Goal: Task Accomplishment & Management: Manage account settings

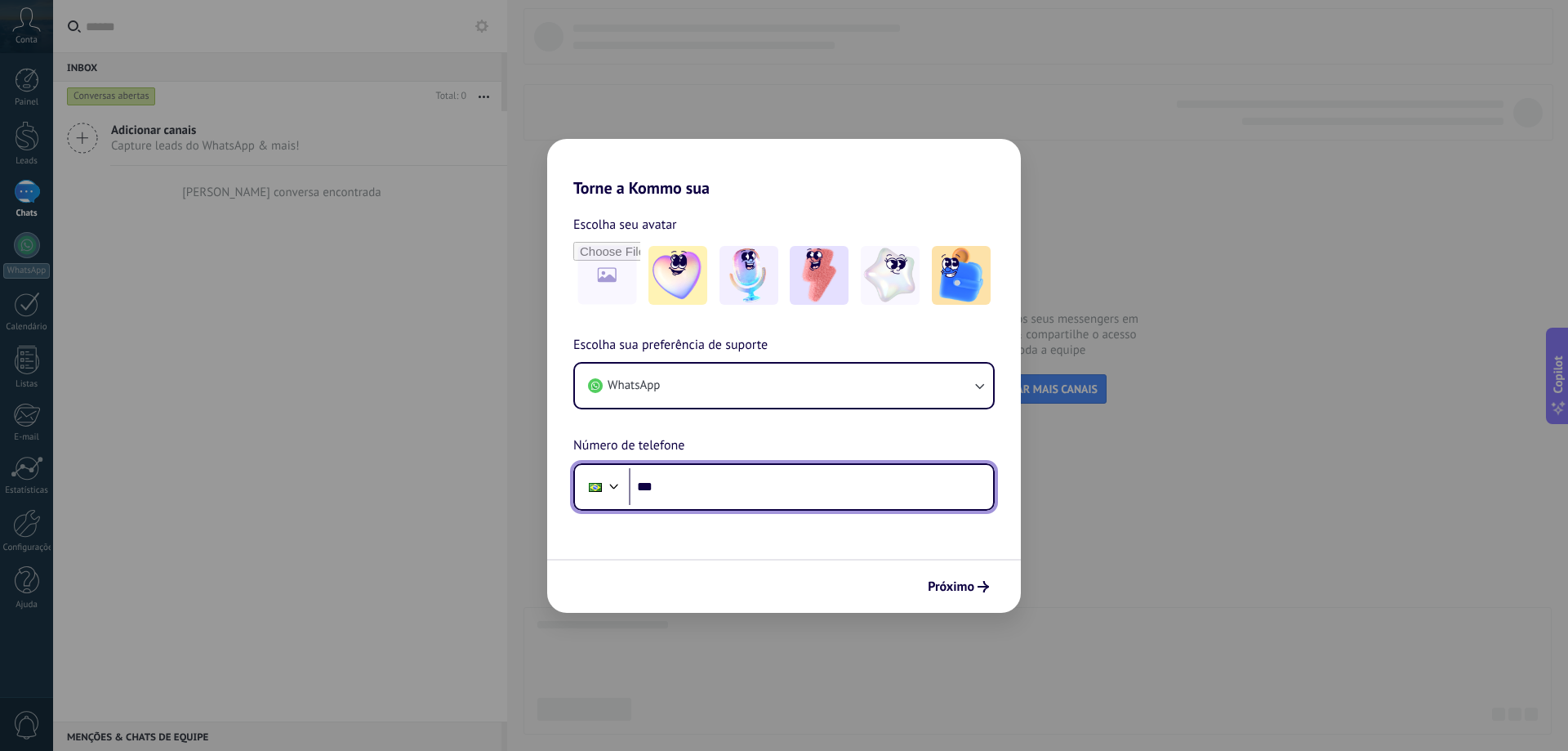
drag, startPoint x: 723, startPoint y: 489, endPoint x: 831, endPoint y: 341, distance: 183.2
click at [723, 489] on input "***" at bounding box center [810, 487] width 364 height 37
type input "**********"
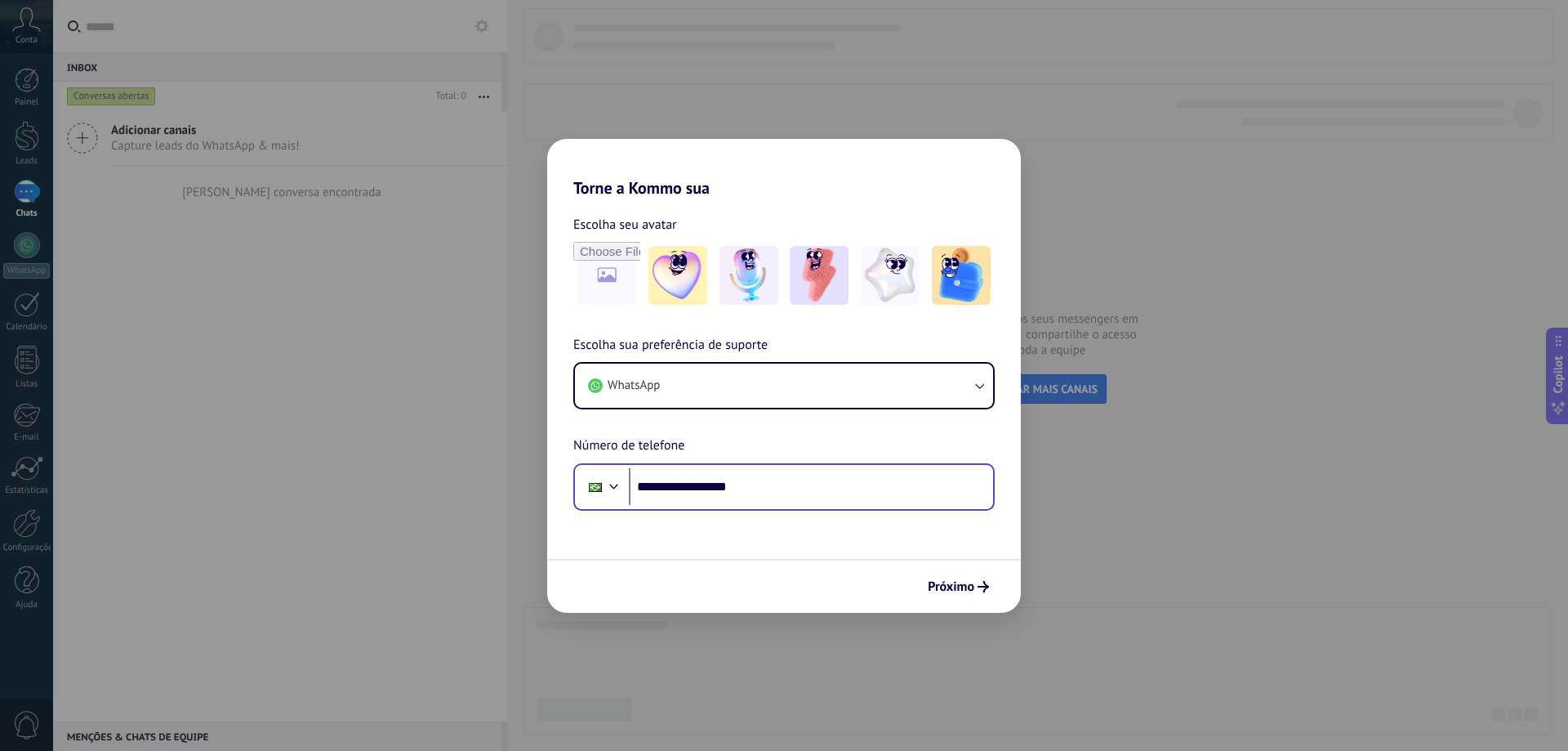
click at [934, 583] on span "Próximo" at bounding box center [951, 587] width 46 height 12
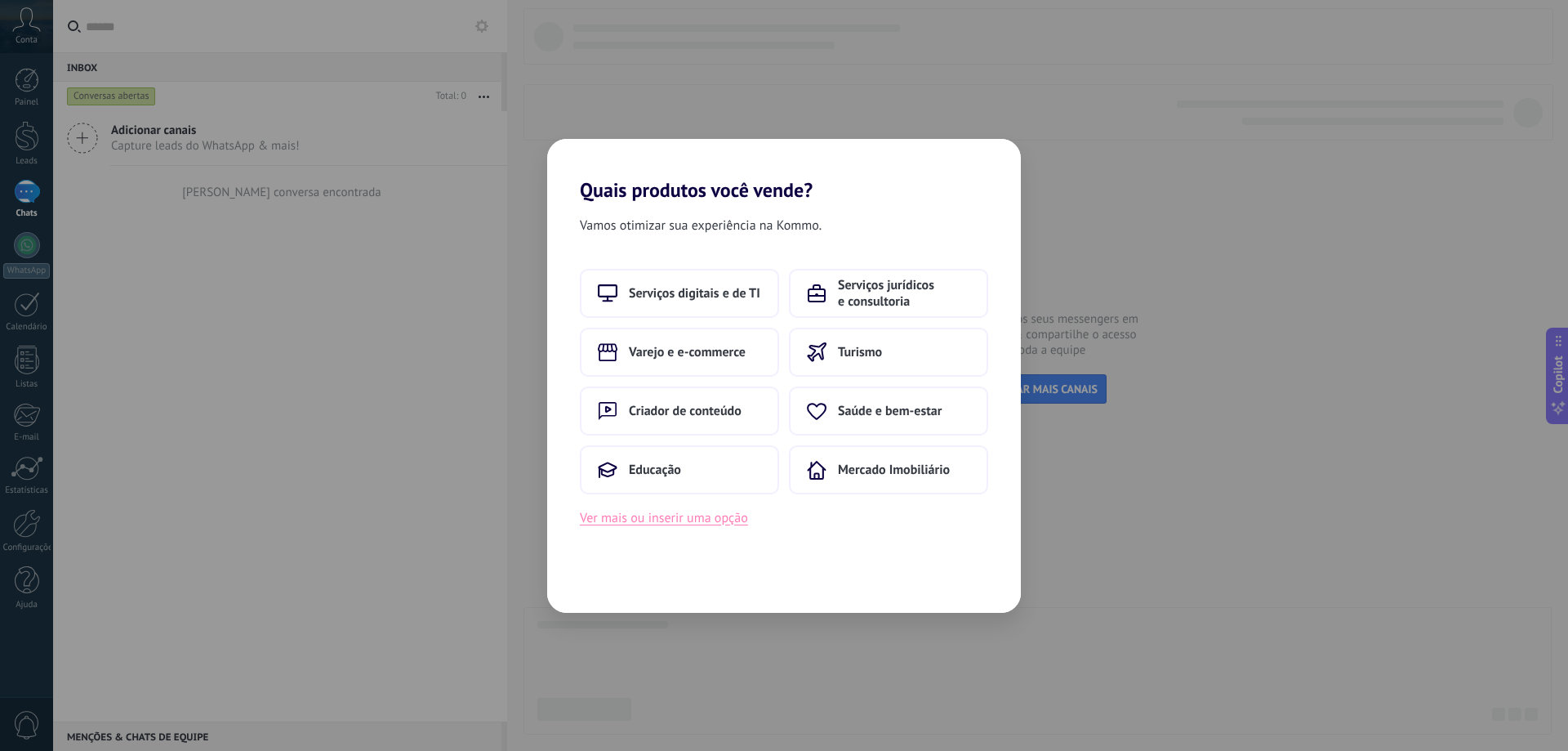
click at [662, 520] on button "Ver mais ou inserir uma opção" at bounding box center [663, 518] width 168 height 22
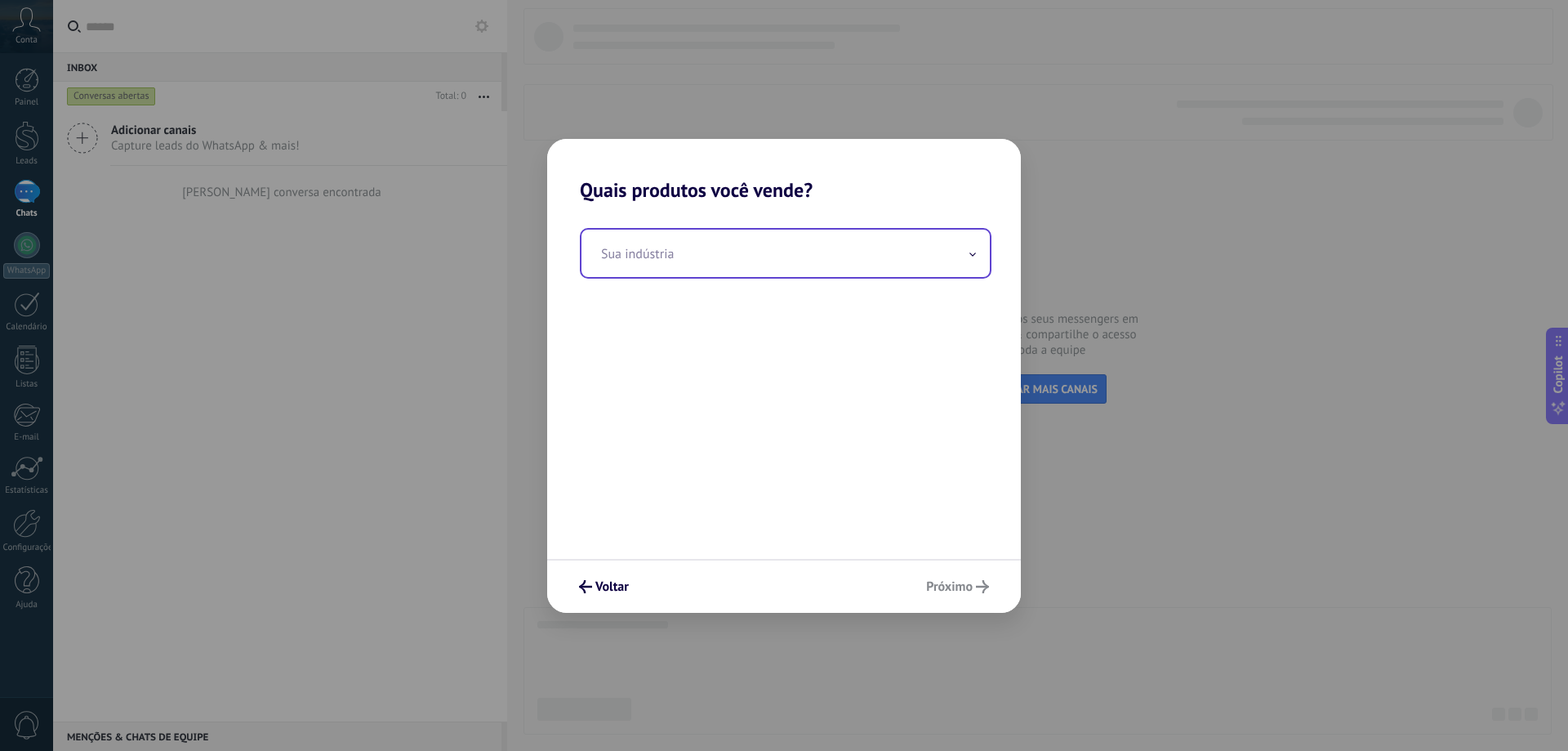
click at [706, 257] on input "text" at bounding box center [786, 253] width 408 height 47
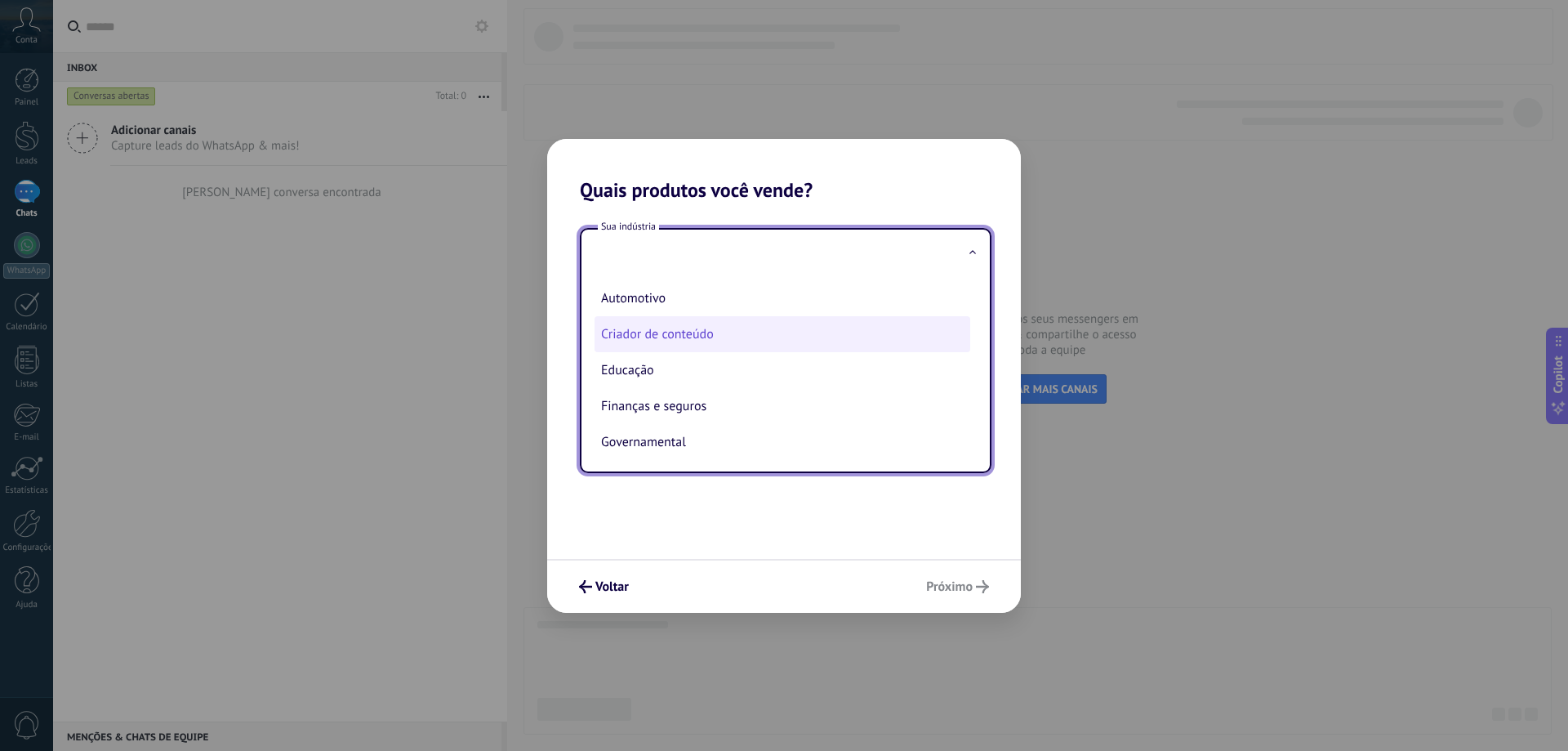
click at [764, 330] on li "Criador de conteúdo" at bounding box center [782, 334] width 376 height 36
type input "**********"
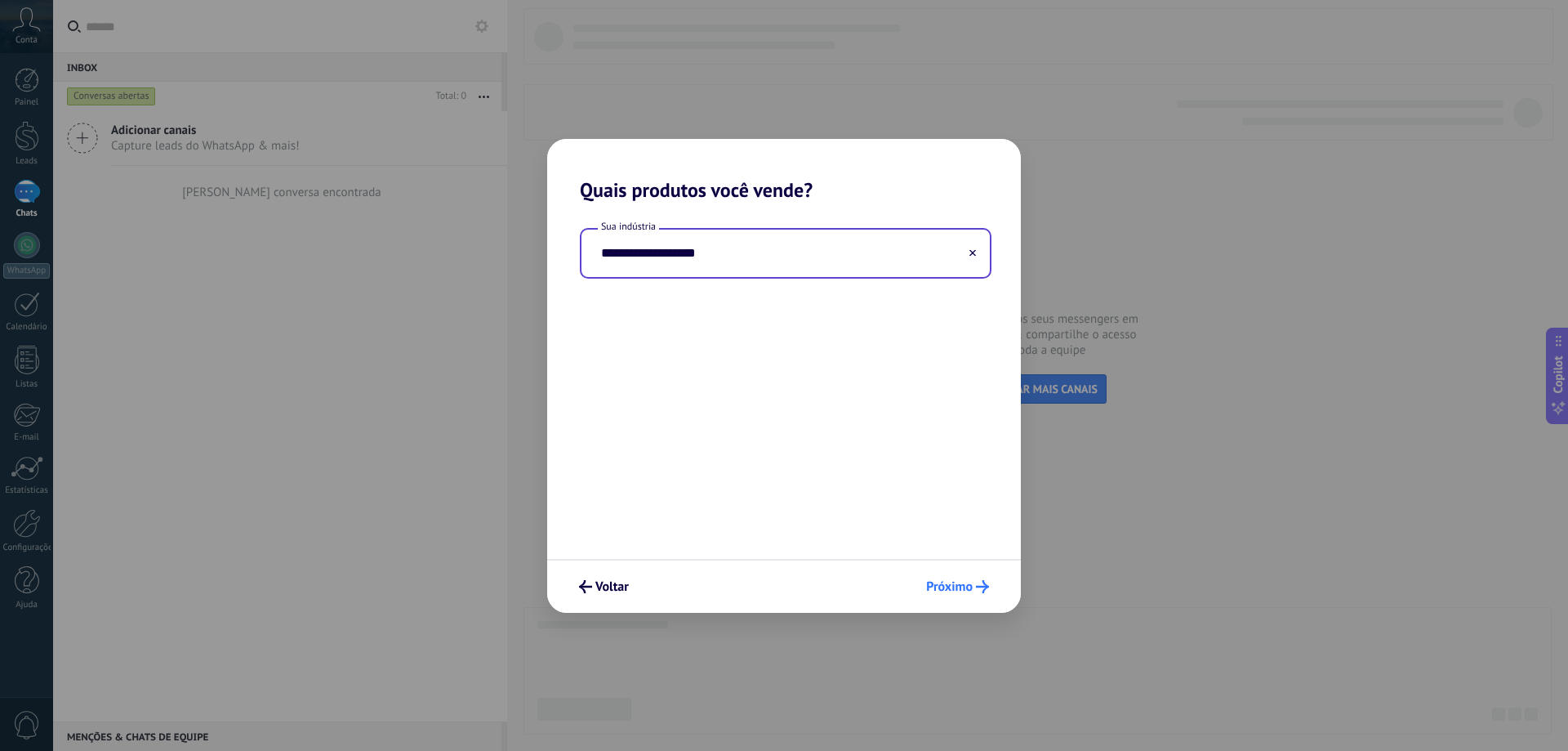
click at [965, 589] on span "Próximo" at bounding box center [949, 587] width 46 height 12
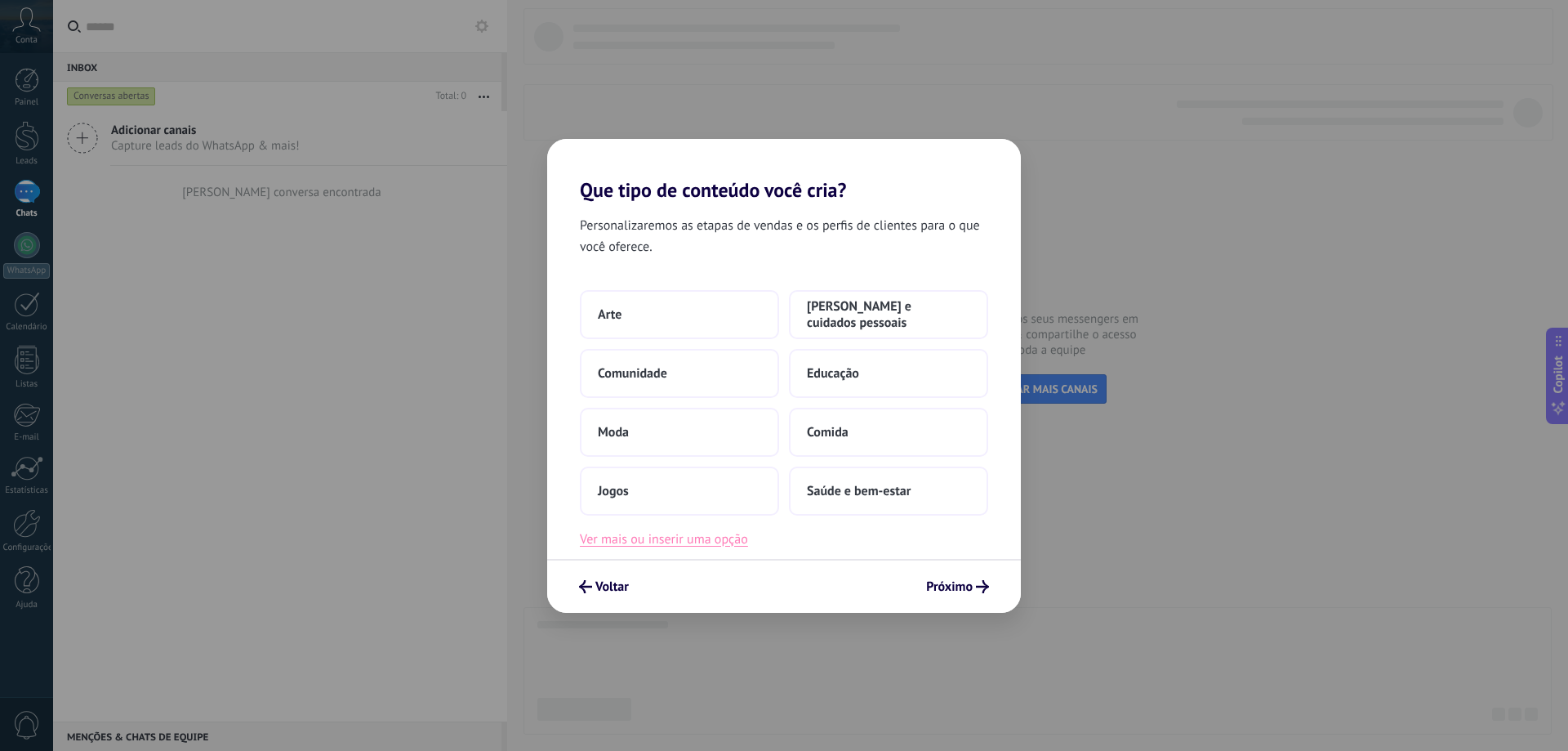
click at [667, 545] on button "Ver mais ou inserir uma opção" at bounding box center [663, 540] width 168 height 22
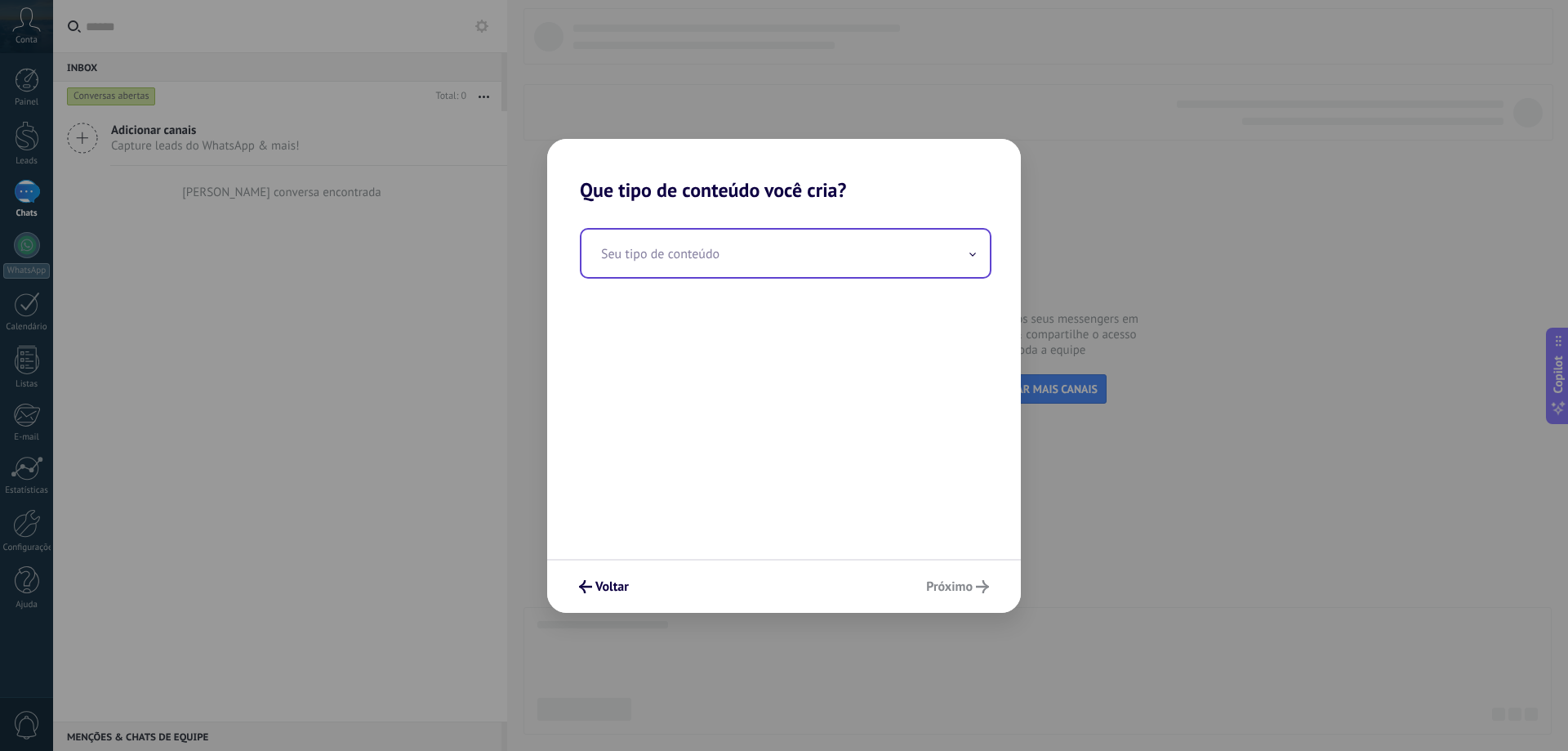
click at [728, 252] on input "text" at bounding box center [786, 253] width 408 height 47
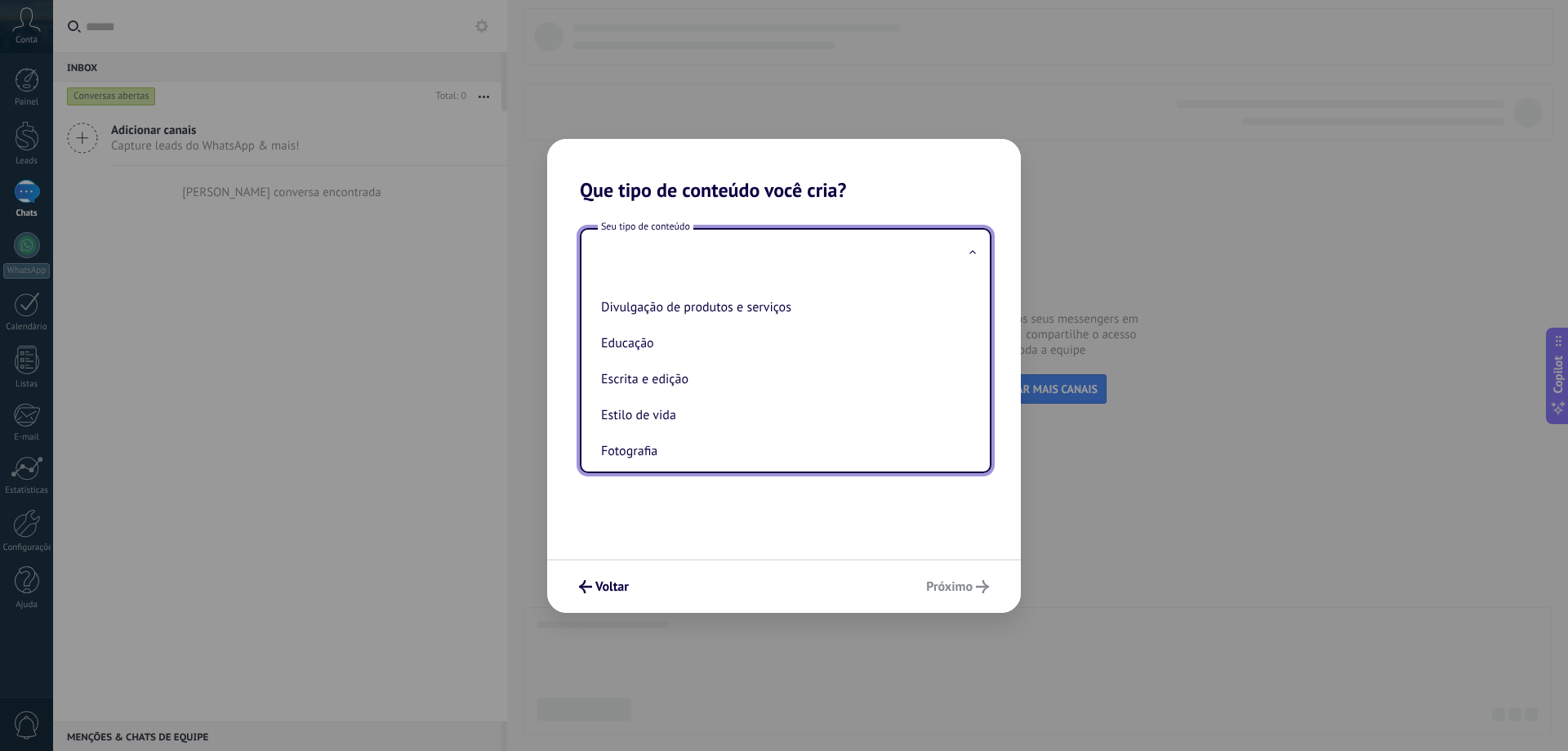
scroll to position [152, 0]
click at [845, 305] on li "Comunidade" at bounding box center [782, 290] width 376 height 36
type input "**********"
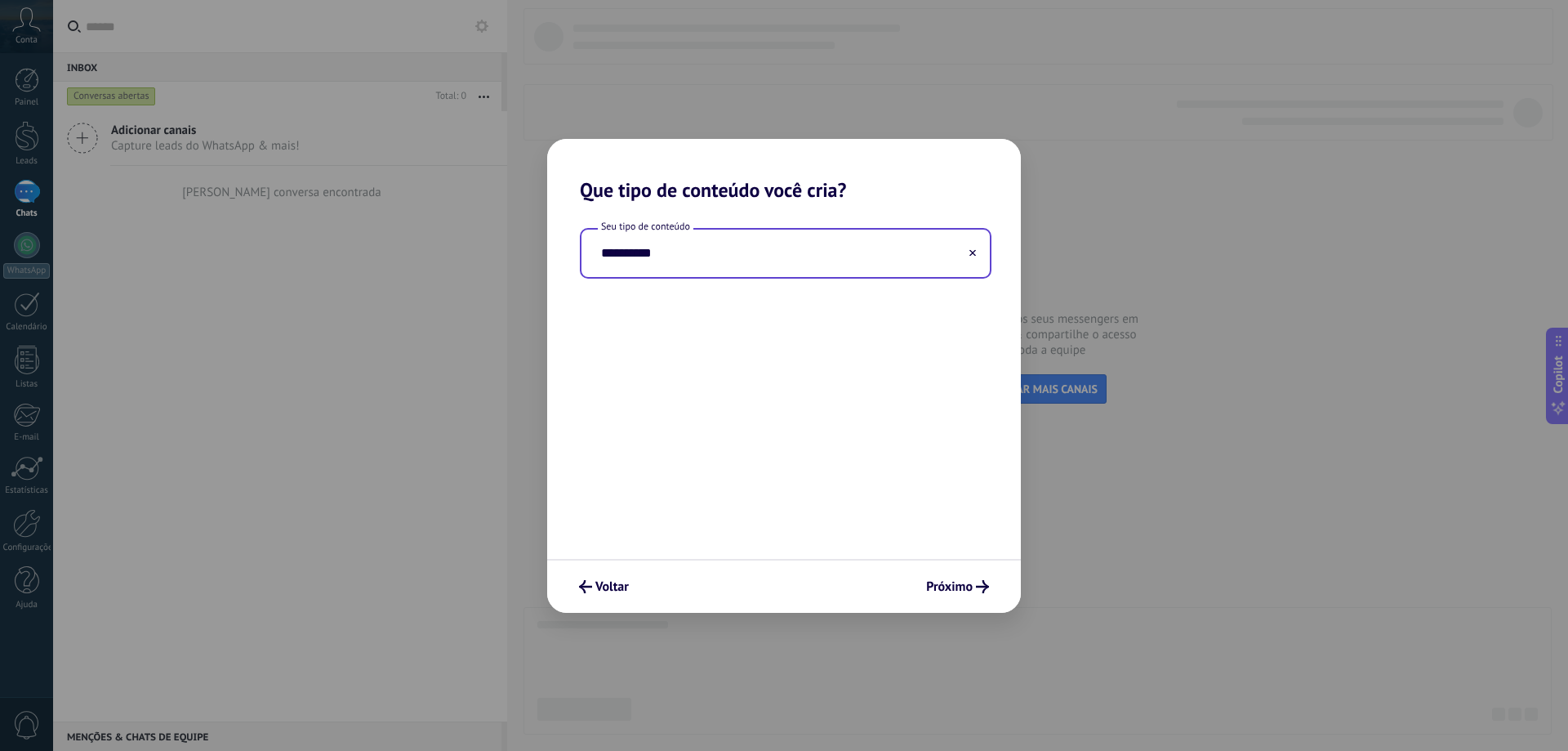
click at [835, 249] on input "**********" at bounding box center [786, 253] width 408 height 47
click at [970, 255] on icon at bounding box center [972, 252] width 7 height 7
click at [903, 258] on input "text" at bounding box center [786, 253] width 408 height 47
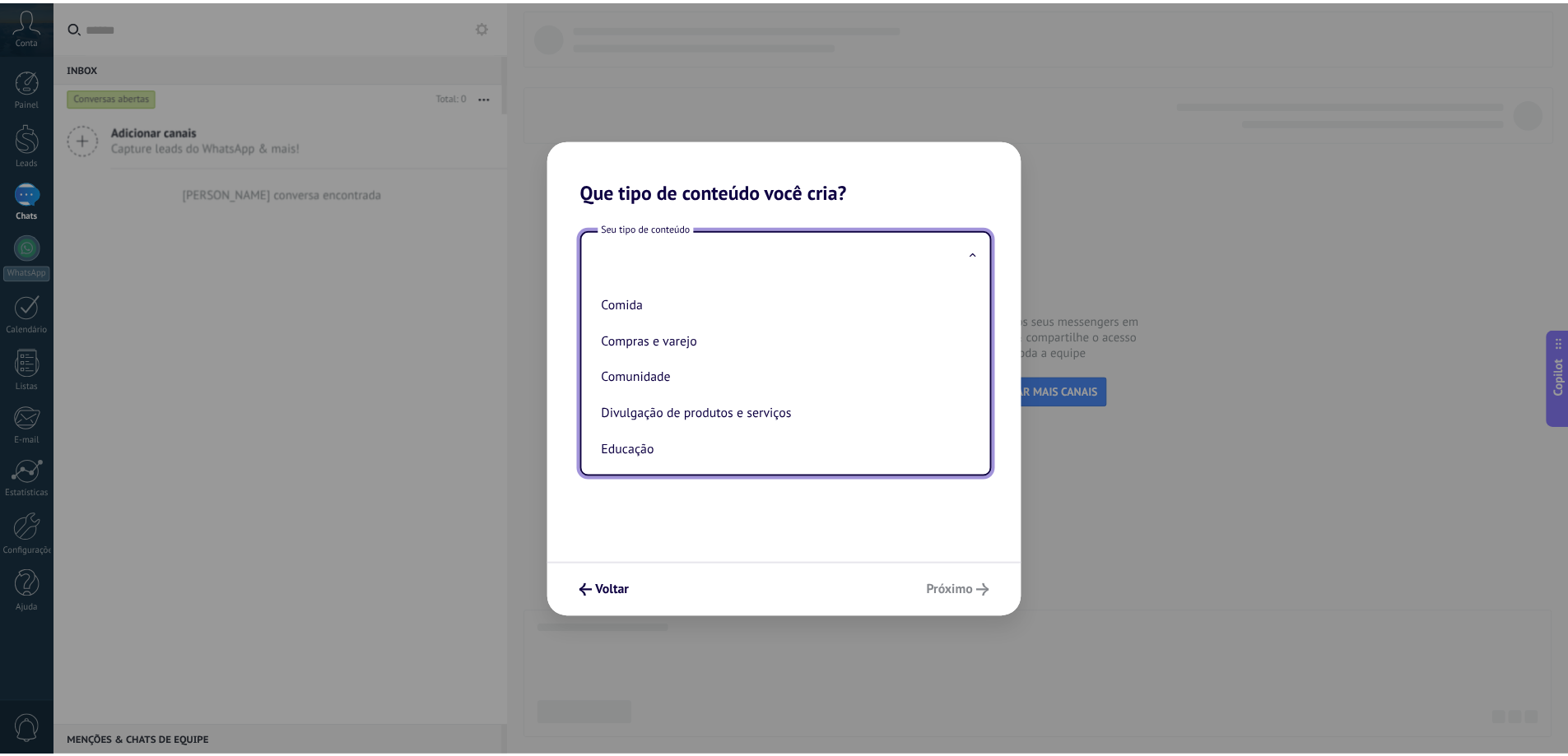
scroll to position [78, 0]
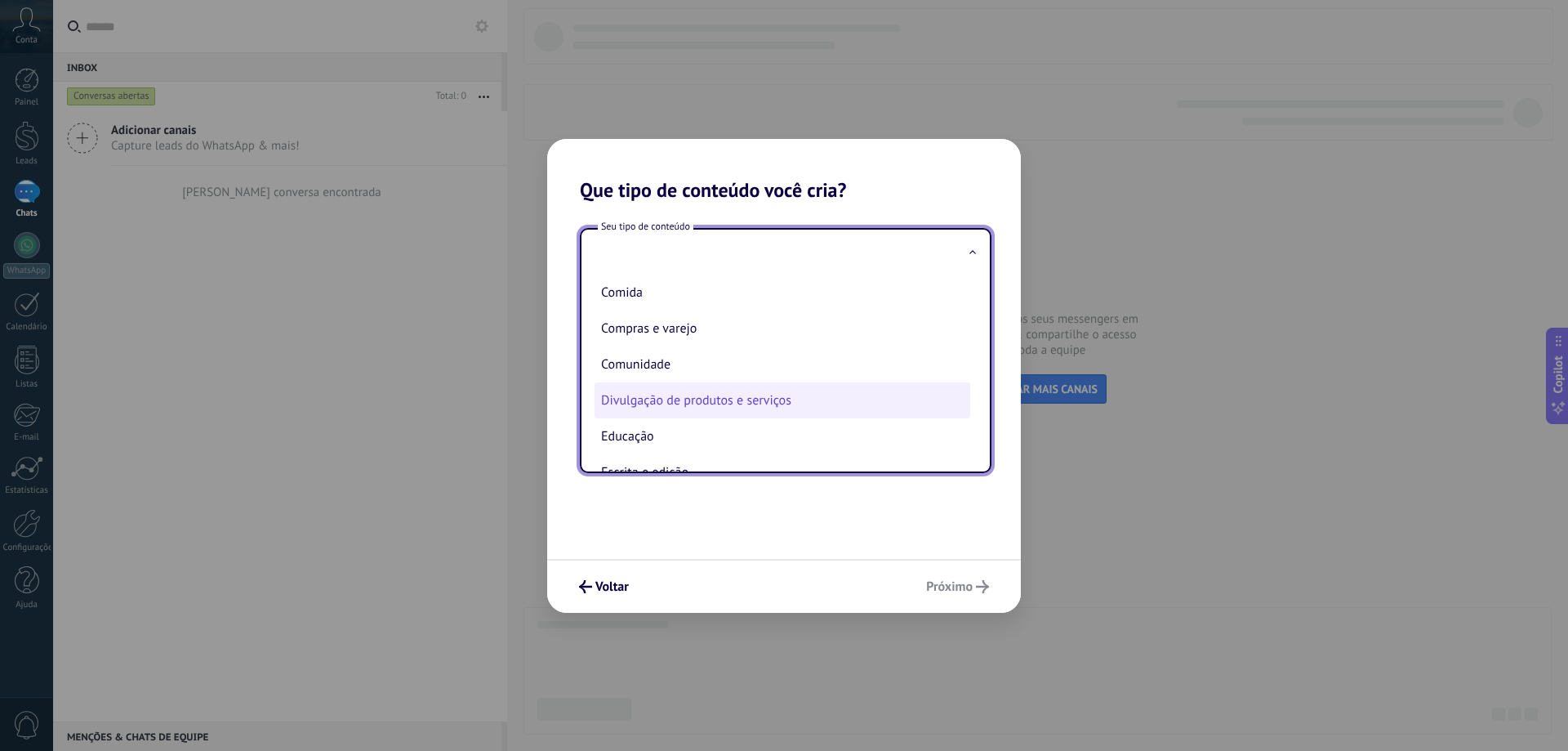
click at [808, 398] on li "Divulgação de produtos e serviços" at bounding box center [782, 401] width 376 height 36
type input "**********"
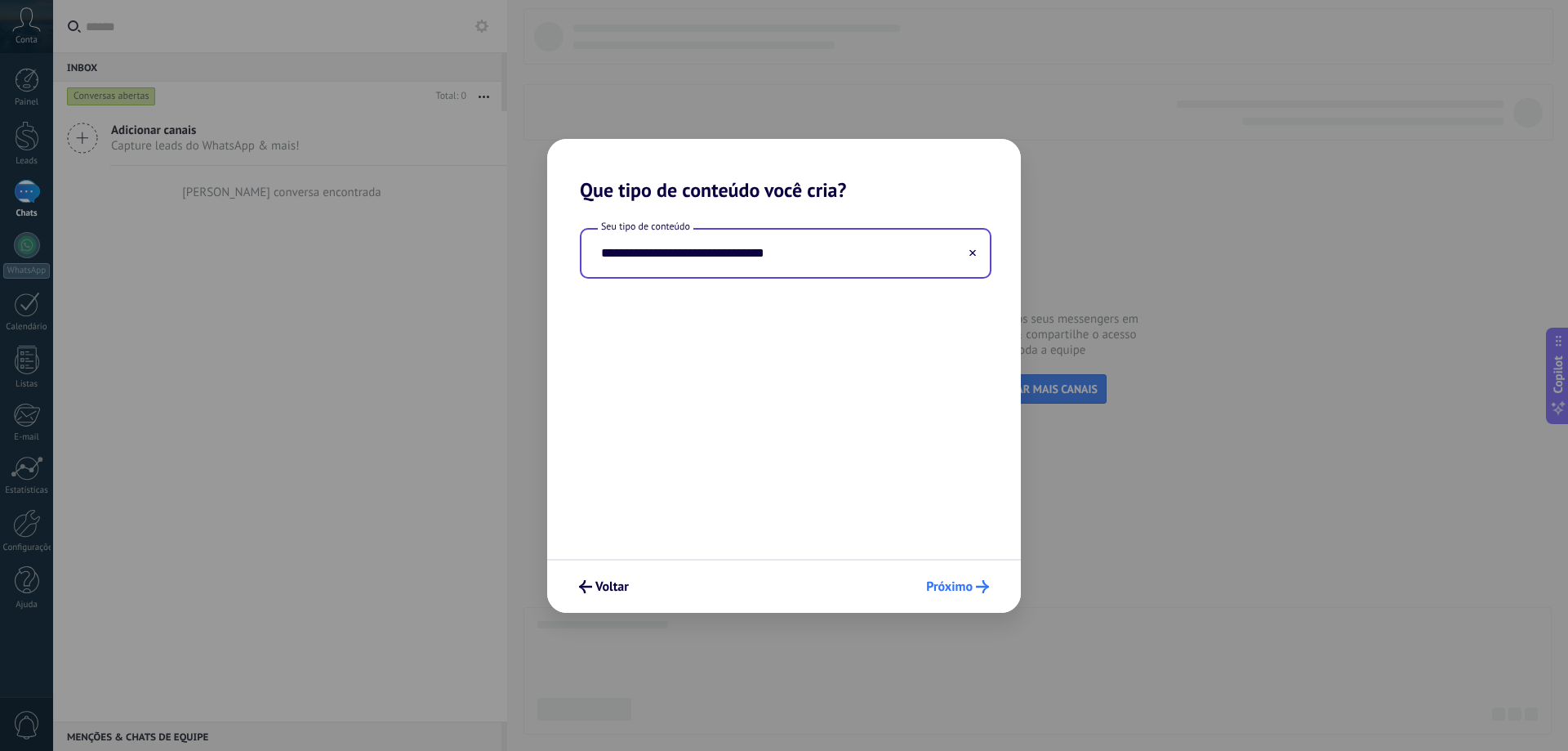
click at [954, 581] on span "Próximo" at bounding box center [949, 587] width 46 height 12
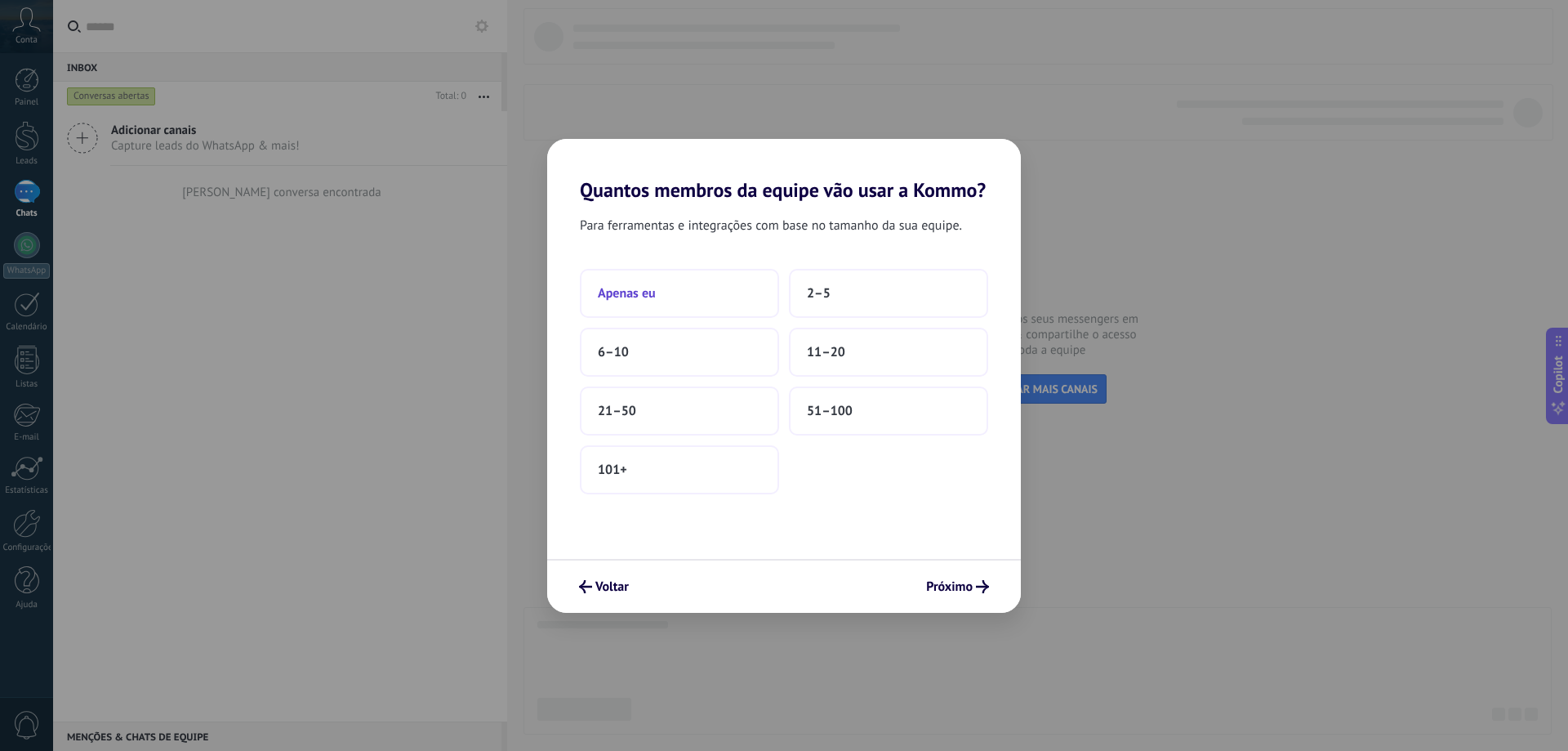
click at [680, 296] on button "Apenas eu" at bounding box center [679, 294] width 199 height 49
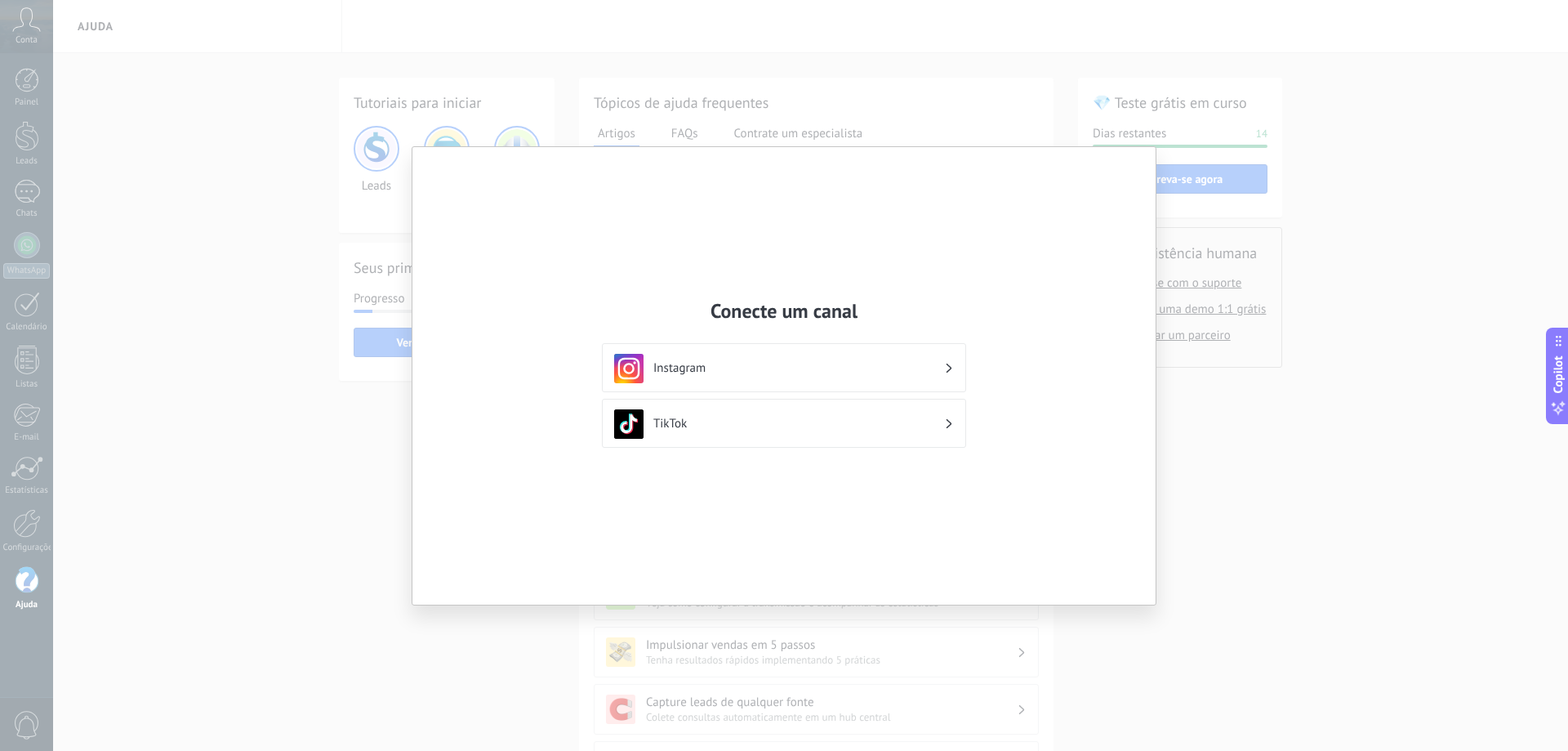
click at [1308, 363] on div "Conecte um canal Instagram TikTok" at bounding box center [784, 375] width 1568 height 751
click at [1422, 365] on div "Conecte um canal Instagram TikTok" at bounding box center [784, 375] width 1568 height 751
click at [791, 359] on div "Instagram" at bounding box center [784, 368] width 340 height 29
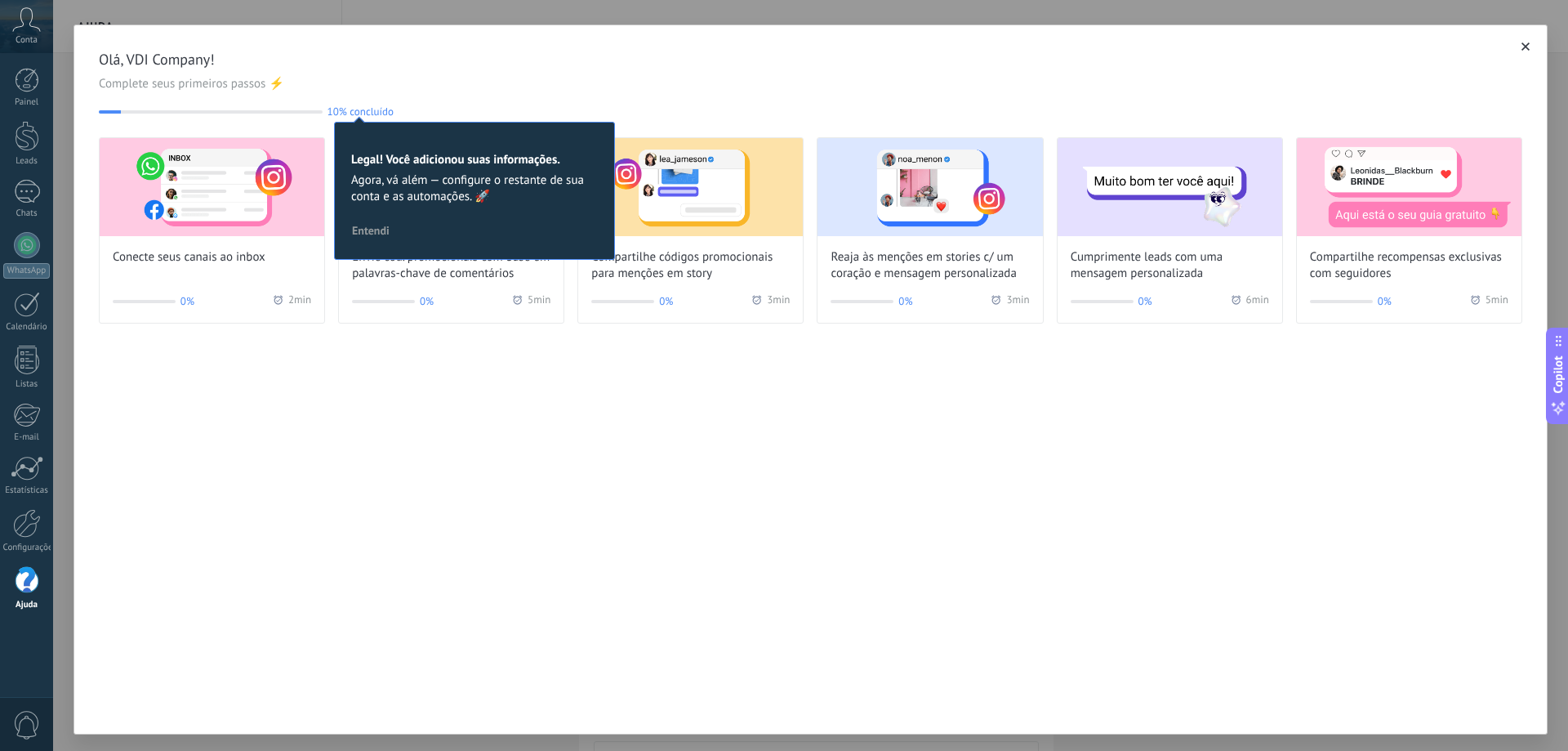
click at [1522, 51] on icon "button" at bounding box center [1526, 46] width 8 height 8
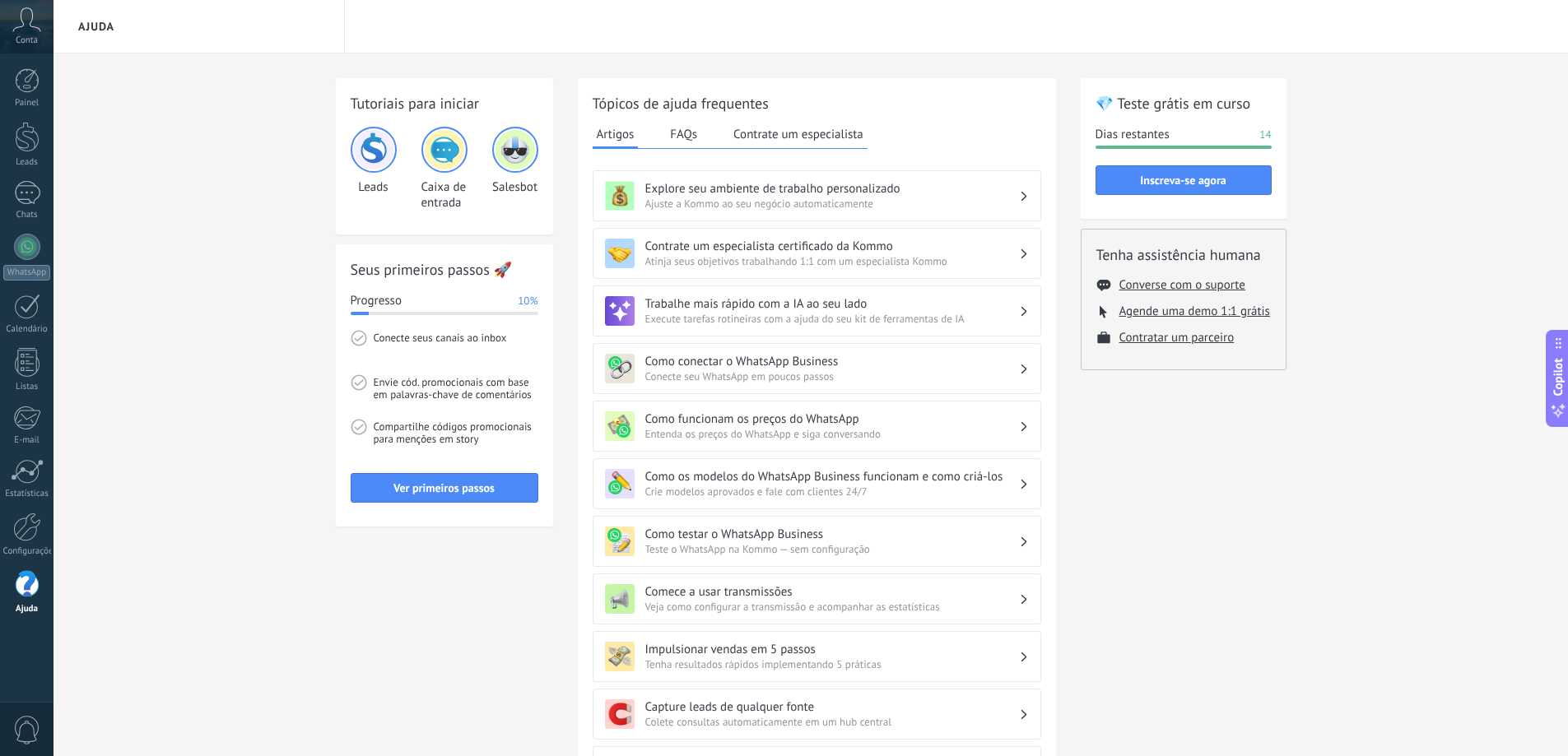
click at [23, 147] on div at bounding box center [27, 136] width 25 height 31
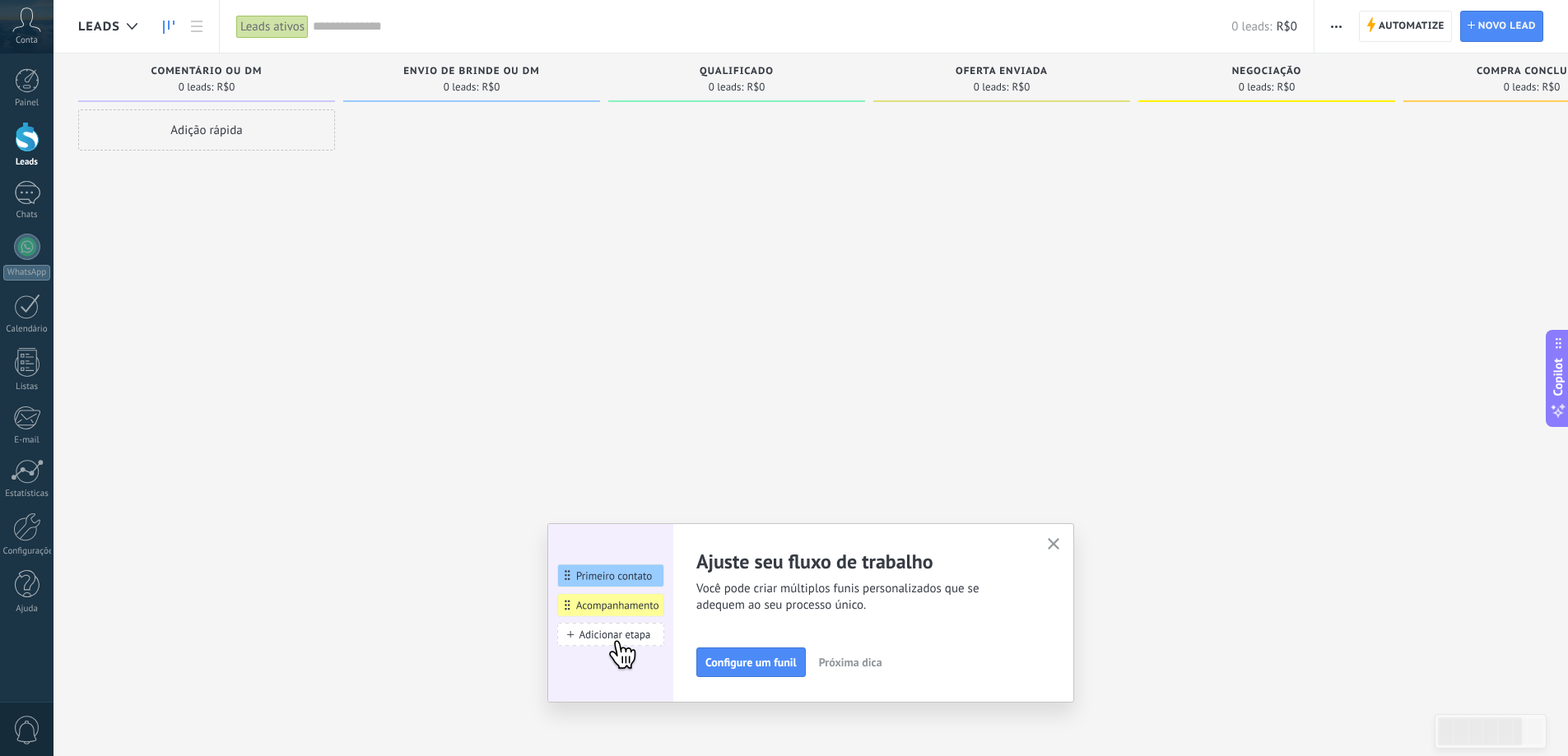
click at [1059, 543] on icon "button" at bounding box center [1054, 544] width 12 height 12
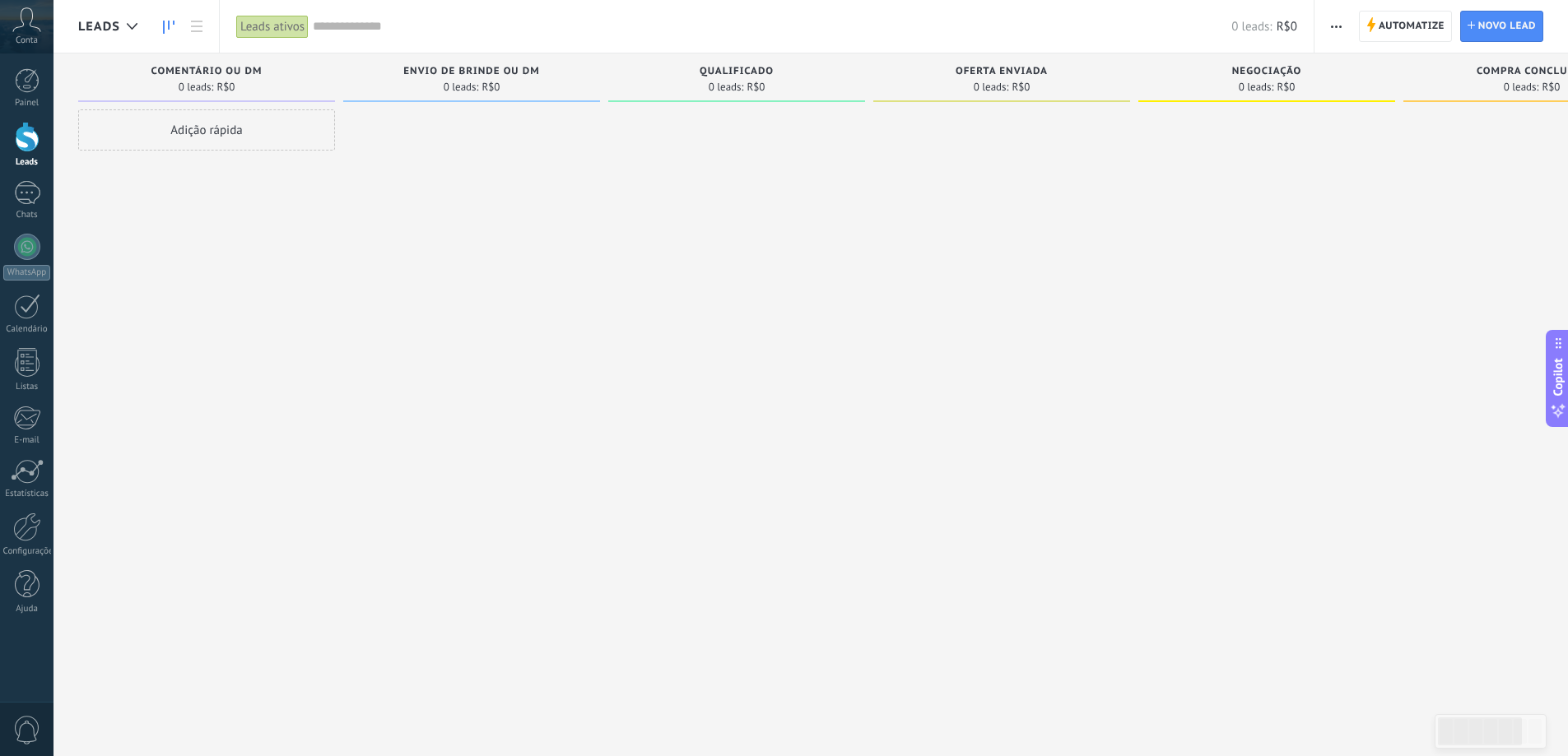
click at [27, 83] on div at bounding box center [27, 80] width 25 height 25
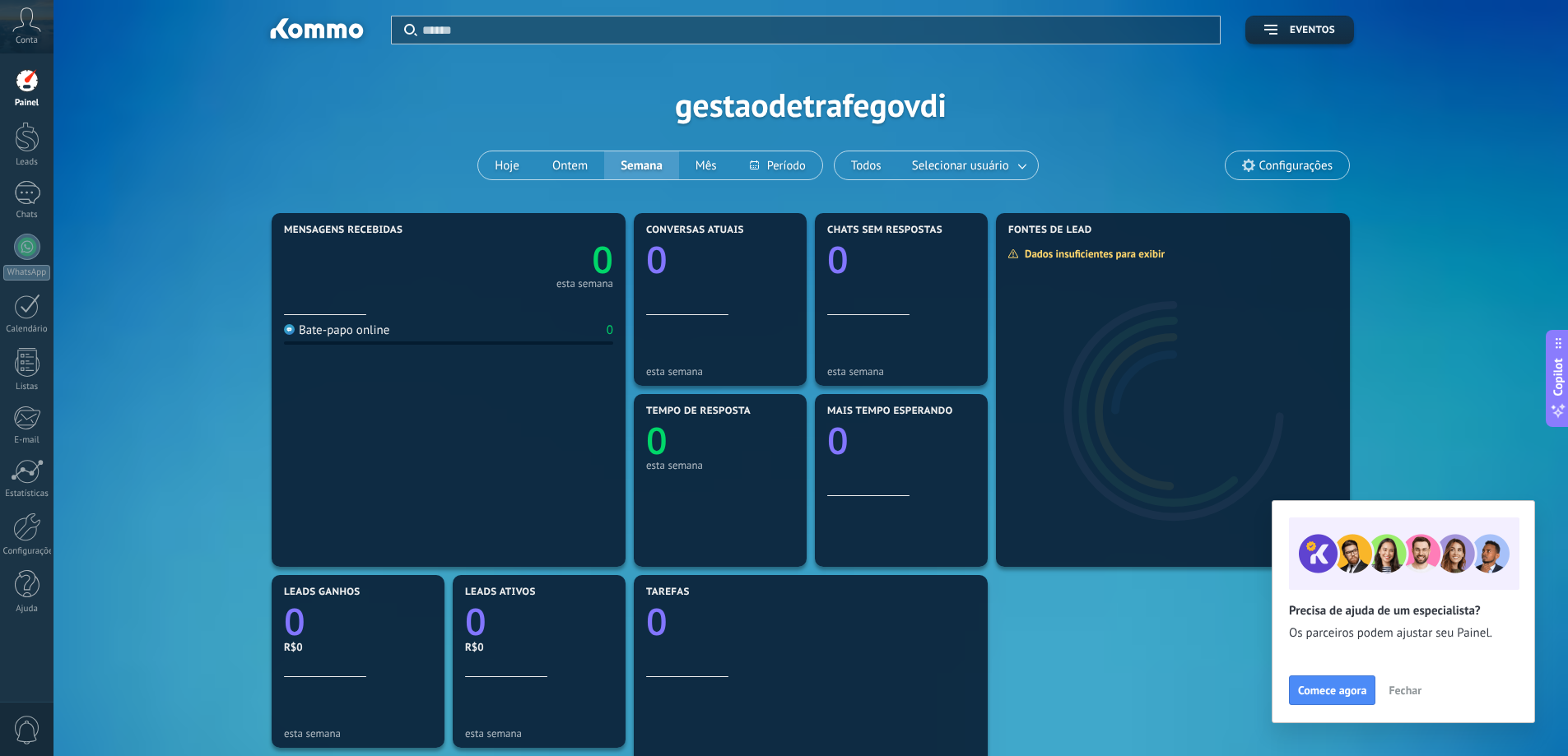
click at [19, 27] on icon at bounding box center [26, 19] width 29 height 25
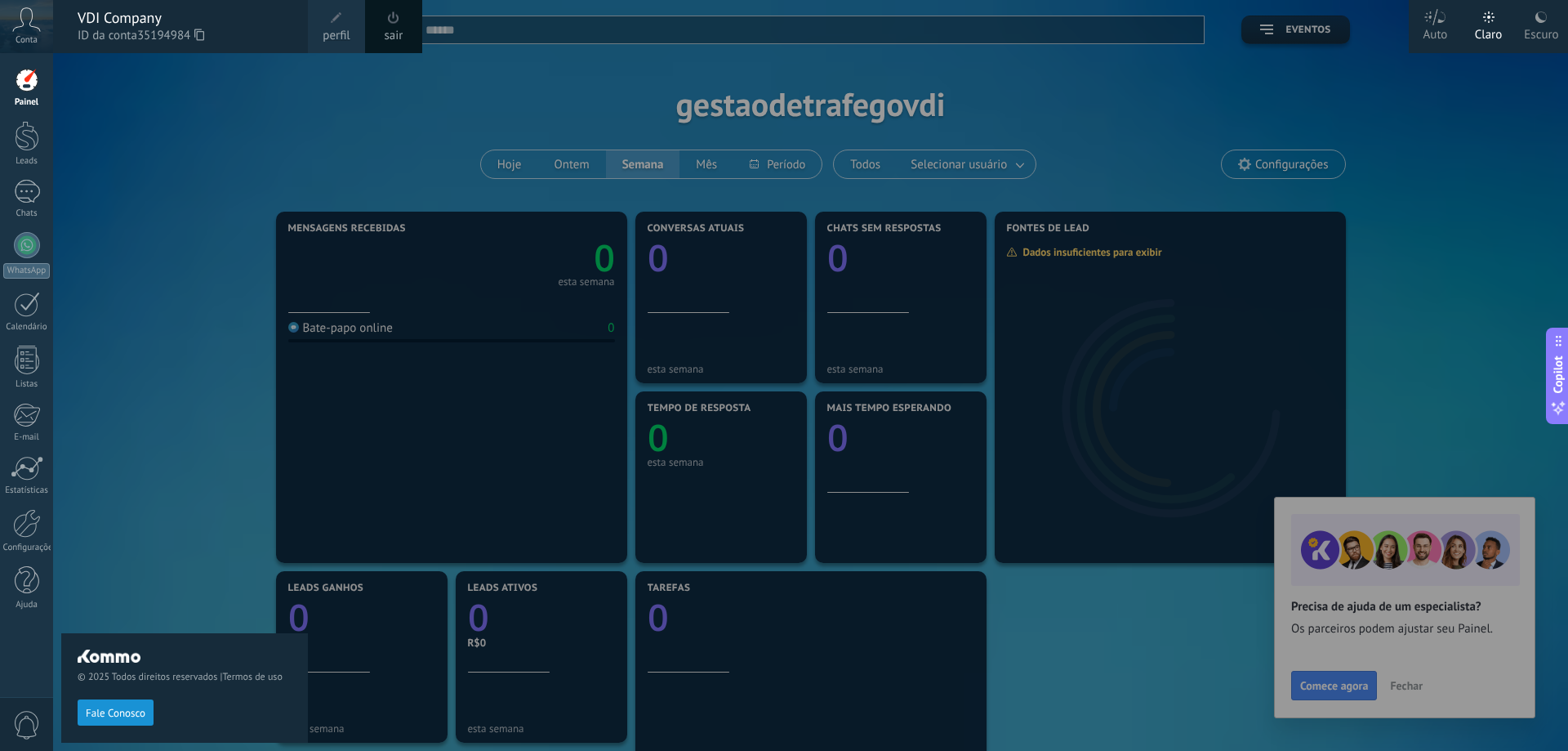
click at [340, 29] on span "perfil" at bounding box center [336, 35] width 26 height 18
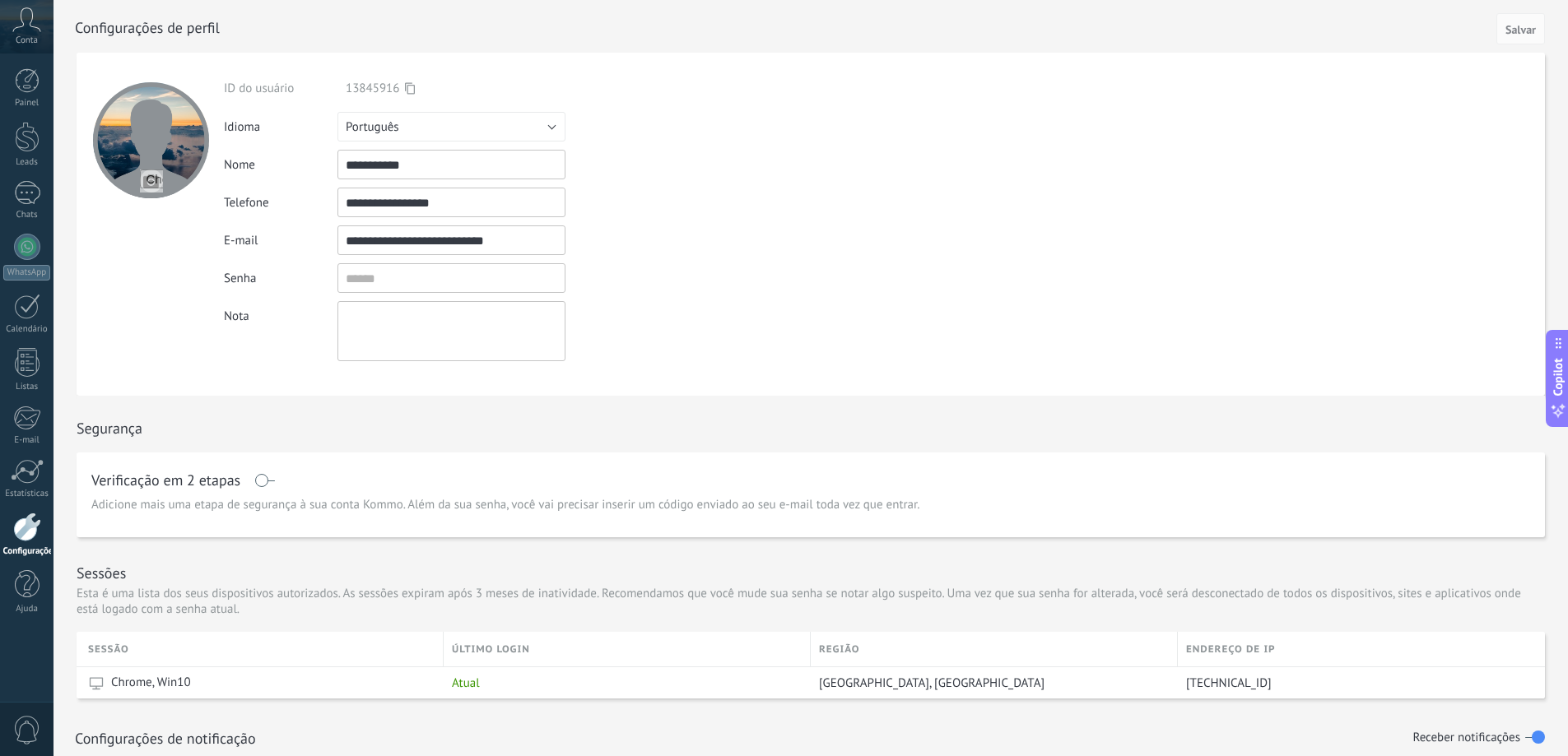
click at [152, 182] on input "file" at bounding box center [151, 180] width 23 height 23
click at [155, 179] on input "file" at bounding box center [151, 180] width 23 height 23
type input "**********"
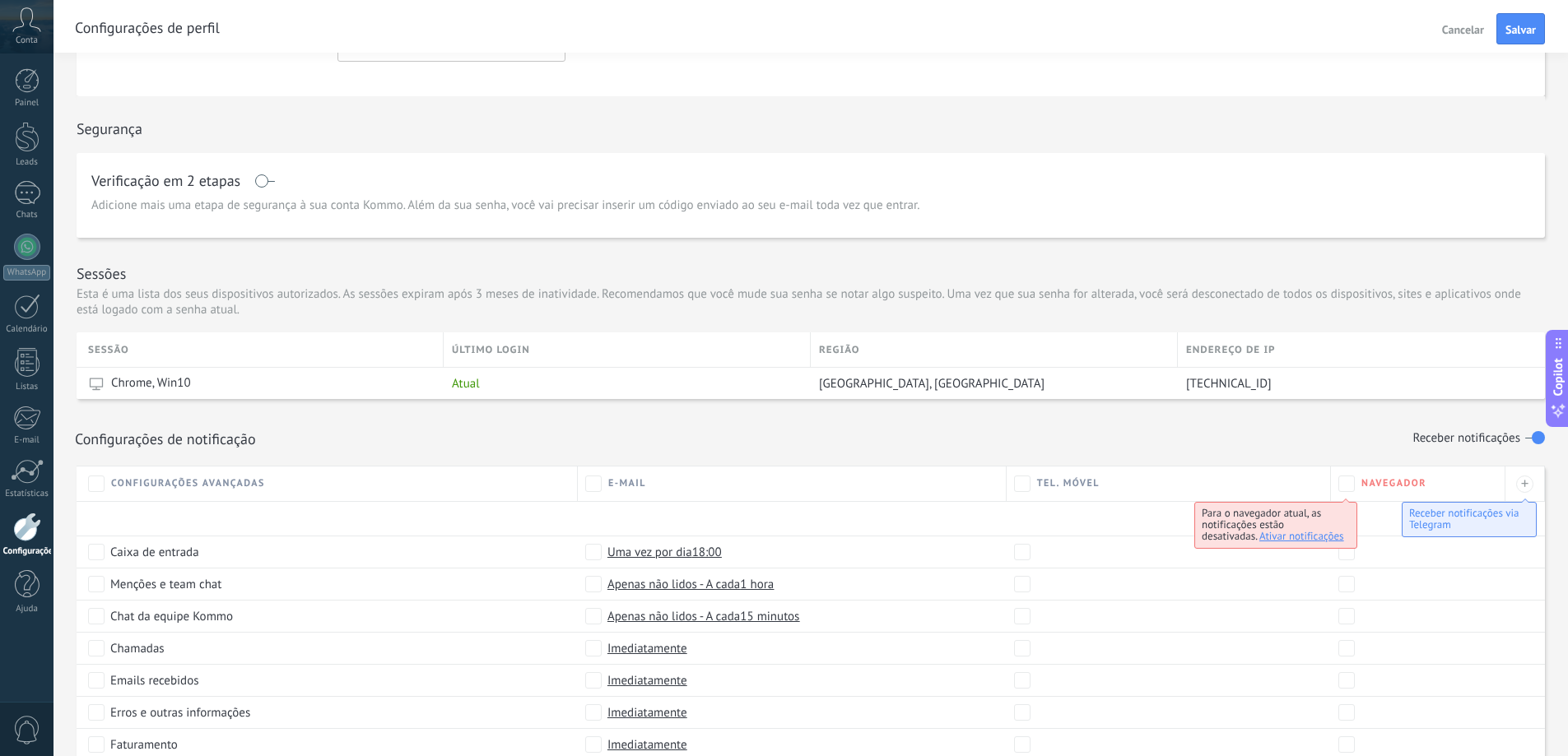
scroll to position [329, 0]
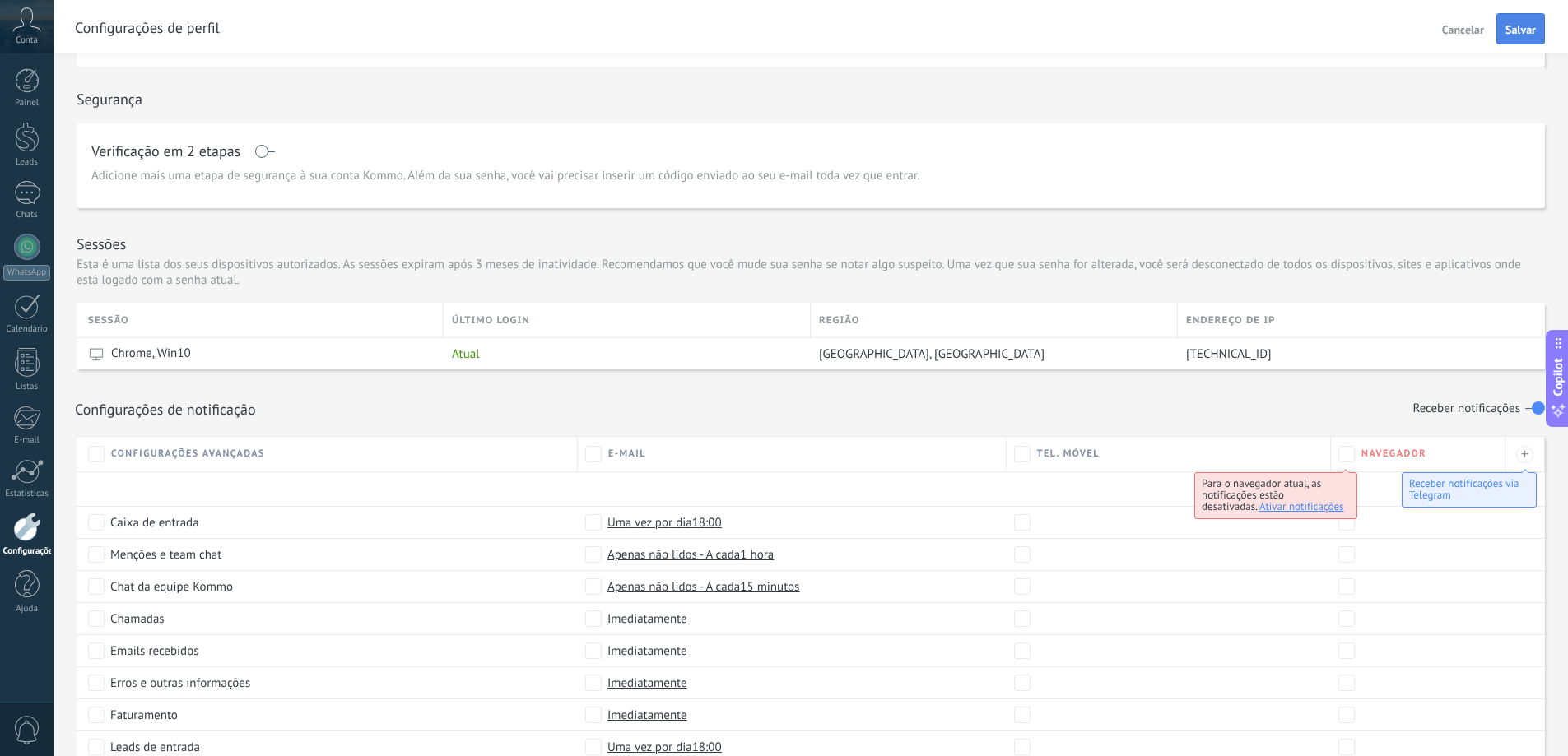
click at [1519, 32] on span "Salvar" at bounding box center [1521, 30] width 31 height 12
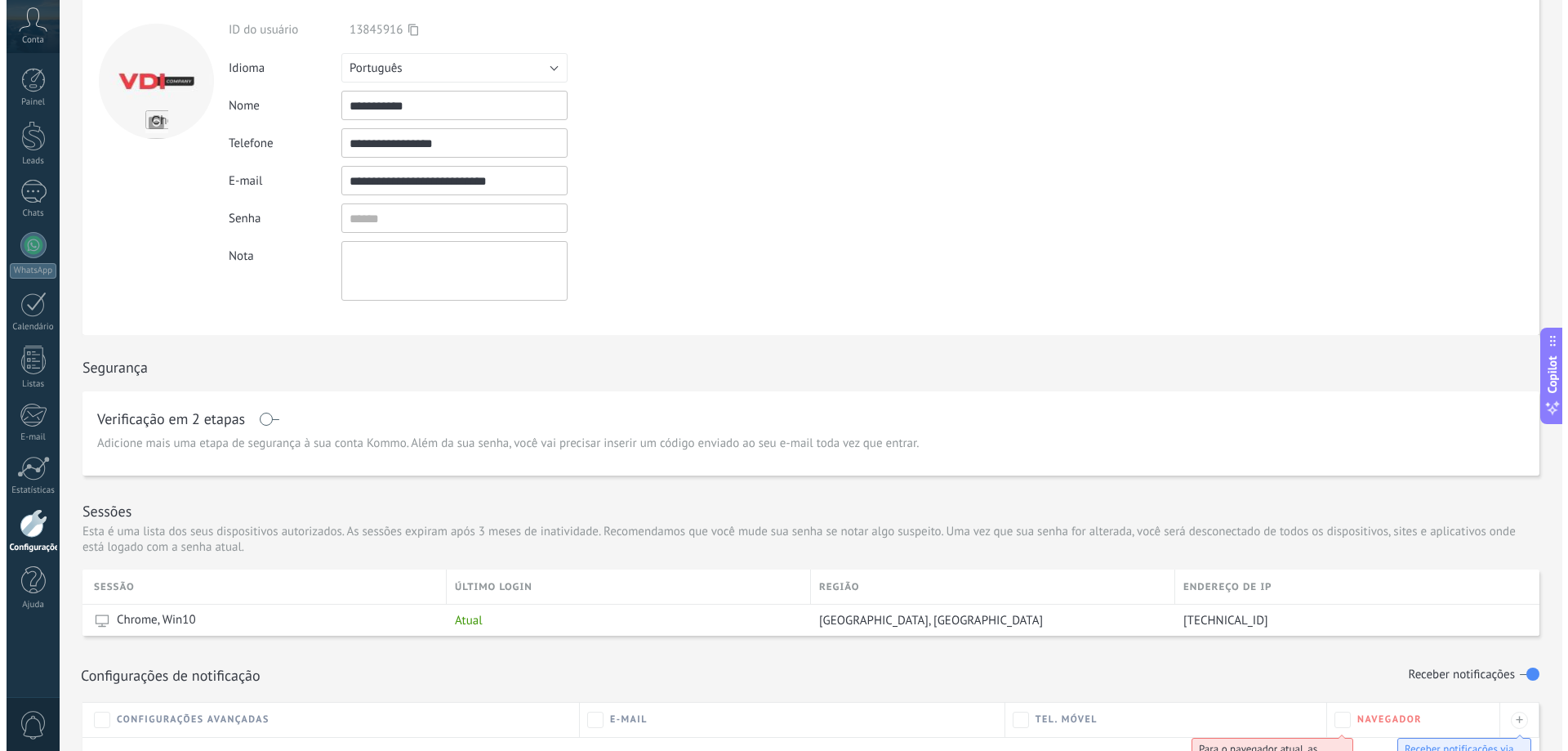
scroll to position [0, 0]
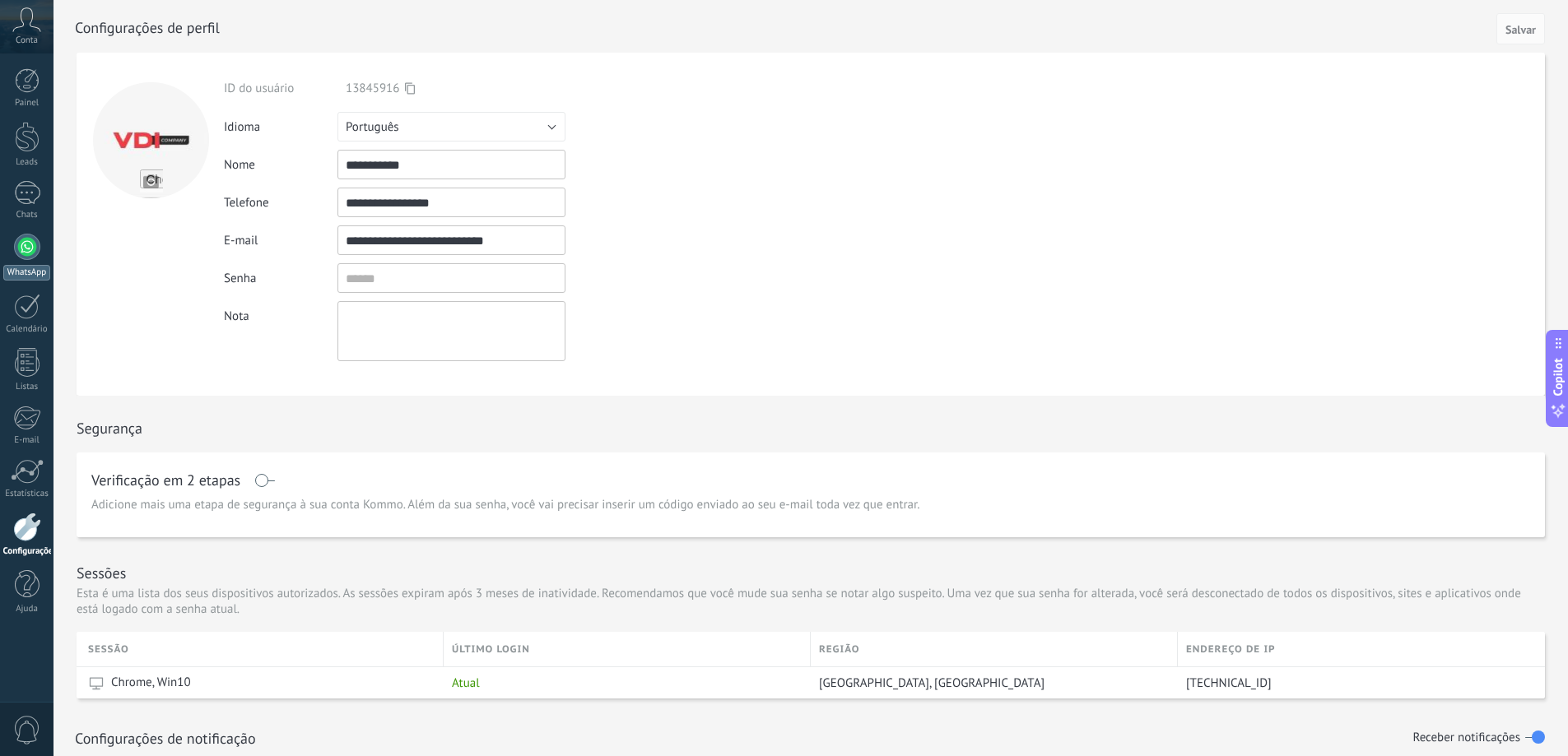
click at [22, 255] on div at bounding box center [27, 246] width 27 height 27
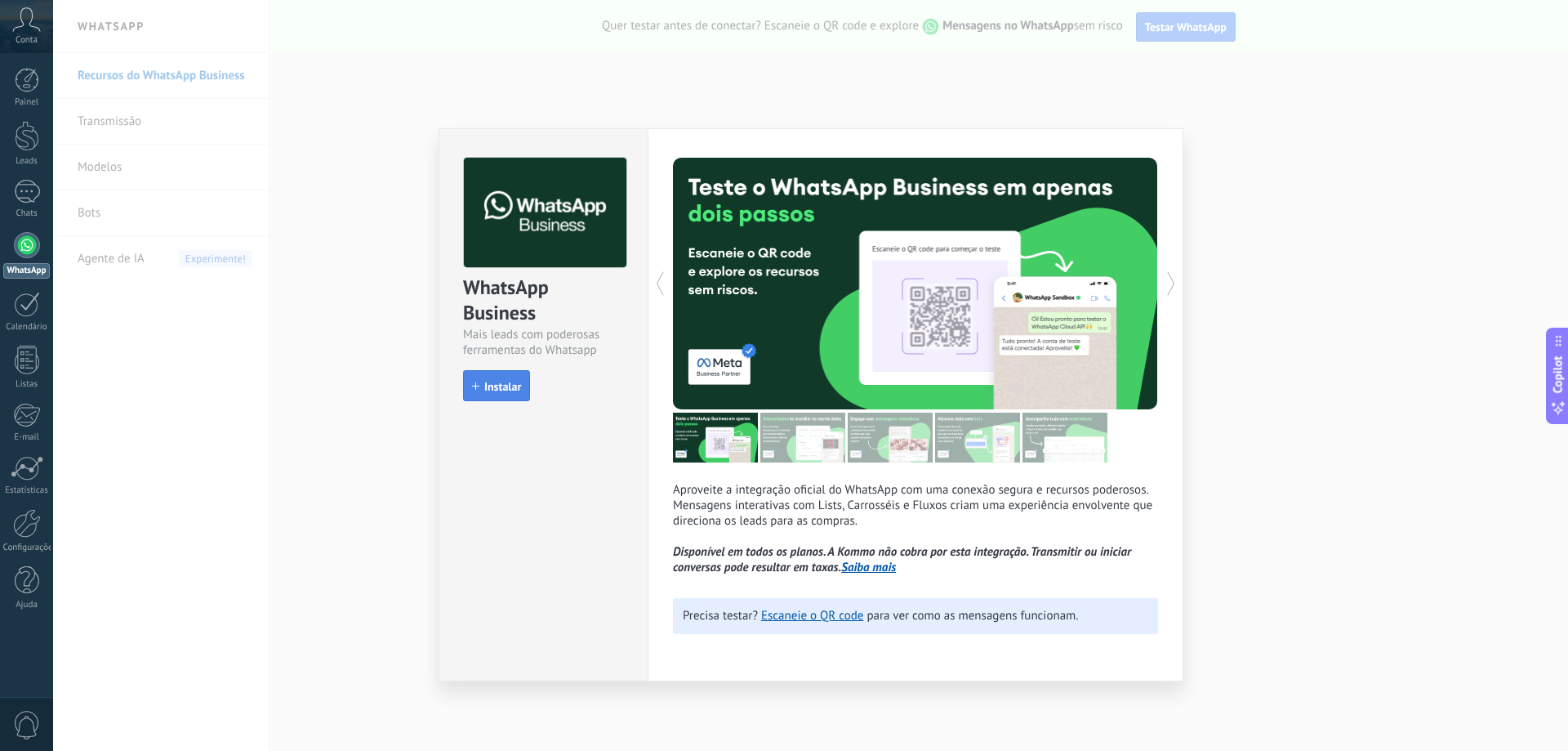
click at [504, 388] on span "Instalar" at bounding box center [502, 387] width 36 height 12
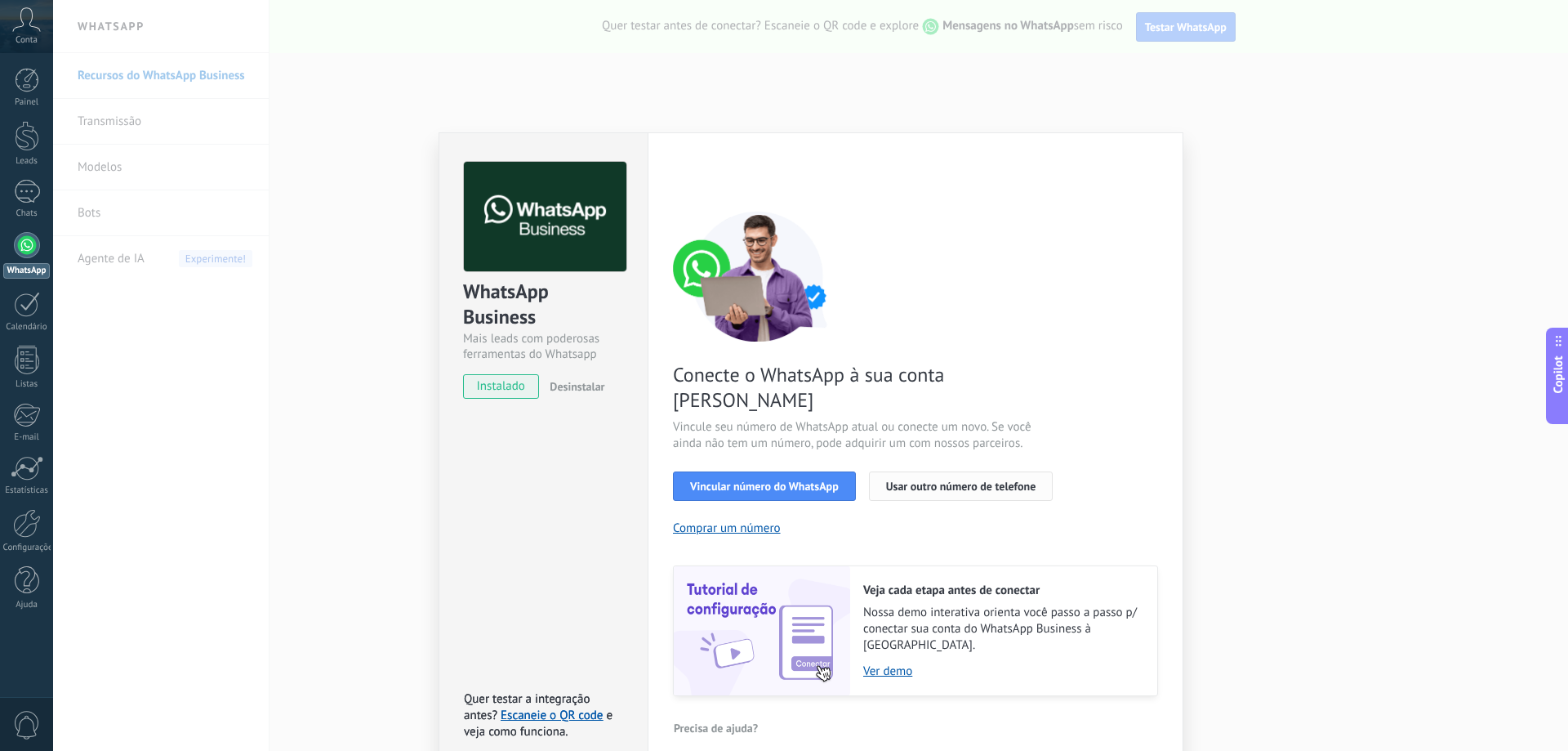
click at [987, 481] on span "Usar outro número de telefone" at bounding box center [961, 487] width 150 height 12
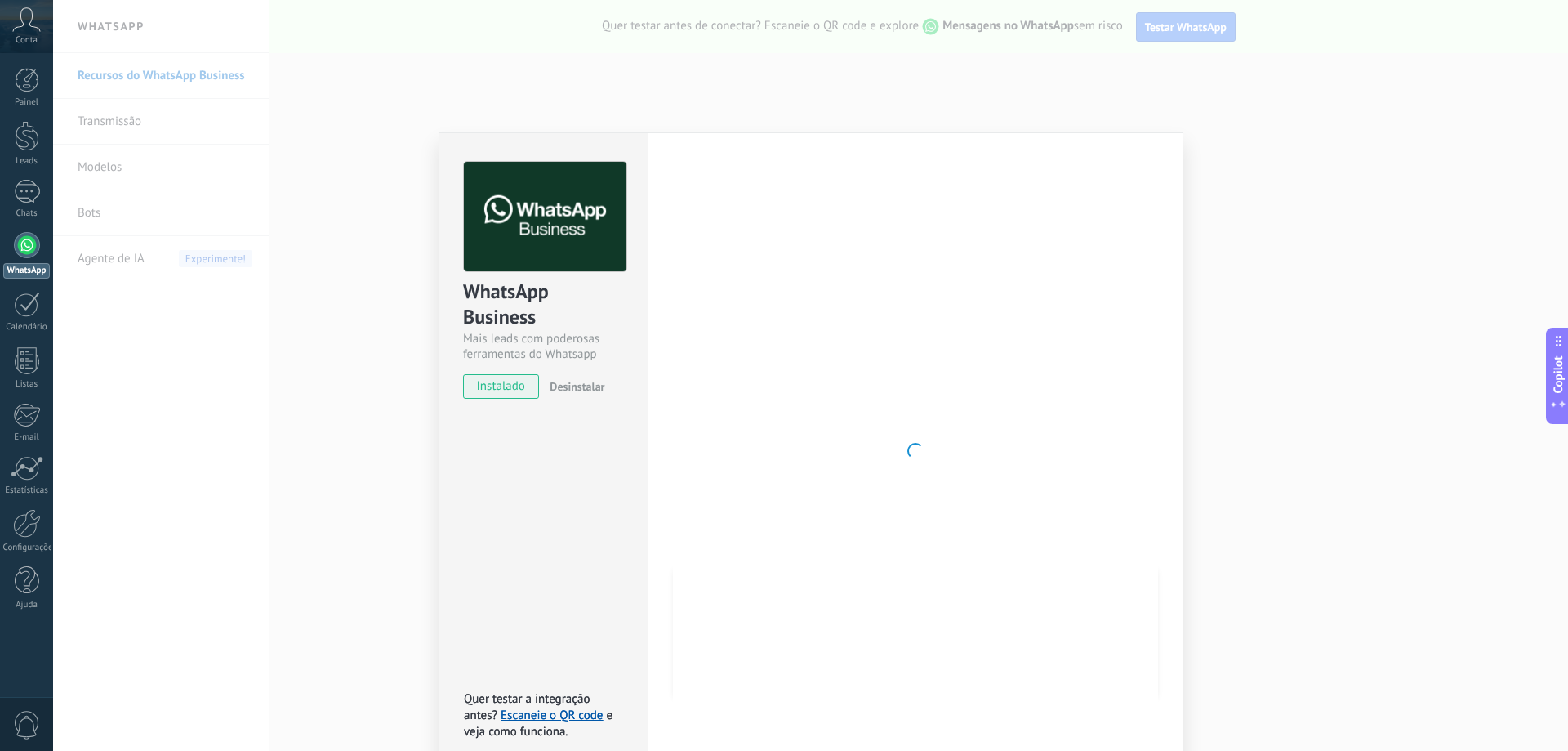
click at [522, 383] on span "instalado" at bounding box center [501, 386] width 75 height 25
click at [766, 360] on div at bounding box center [915, 451] width 486 height 578
click at [1324, 447] on div "WhatsApp Business Mais leads com poderosas ferramentas do Whatsapp instalado De…" at bounding box center [810, 375] width 1515 height 751
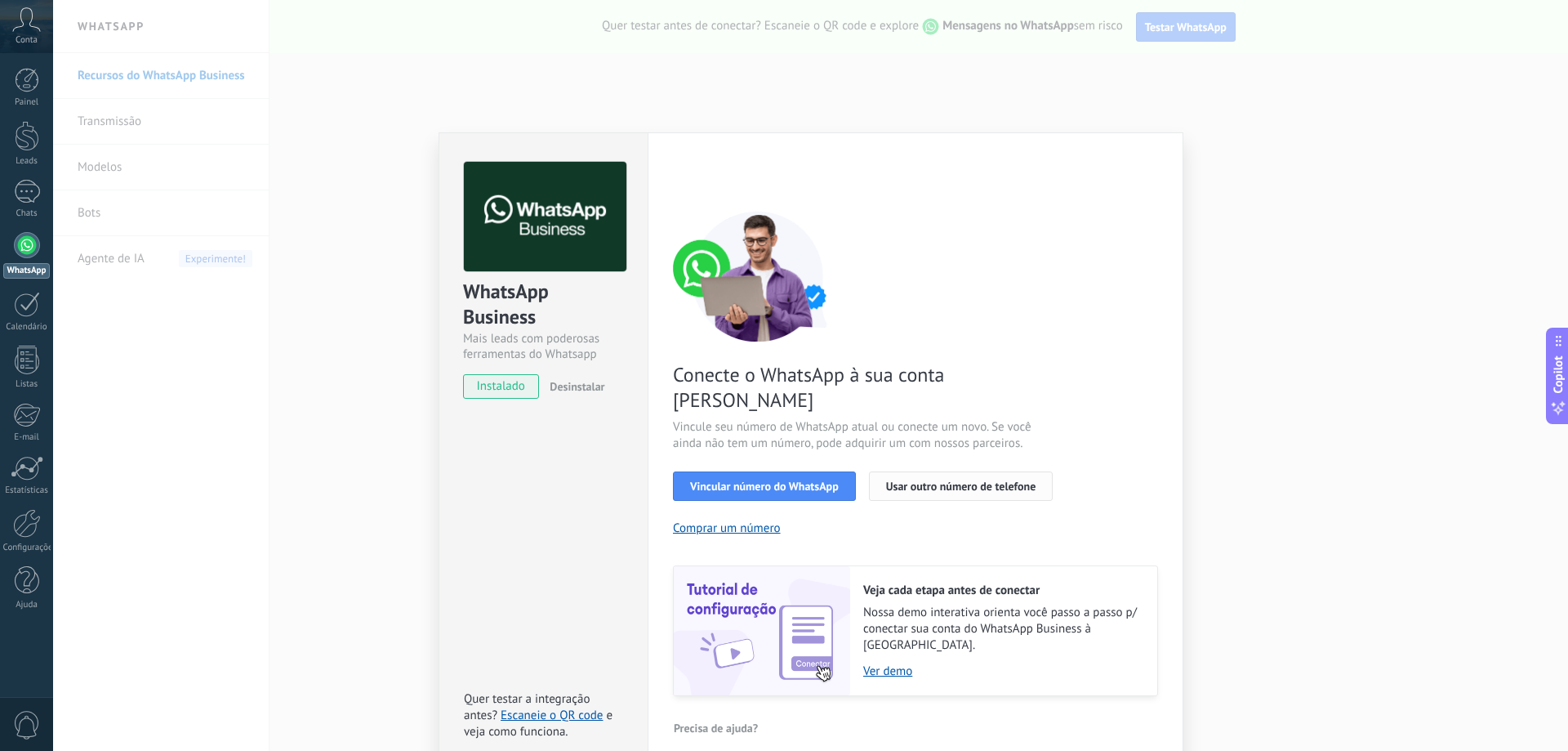
click at [944, 481] on span "Usar outro número de telefone" at bounding box center [961, 487] width 150 height 12
click at [1165, 63] on div "WhatsApp Business Mais leads com poderosas ferramentas do Whatsapp instalado De…" at bounding box center [810, 375] width 1515 height 751
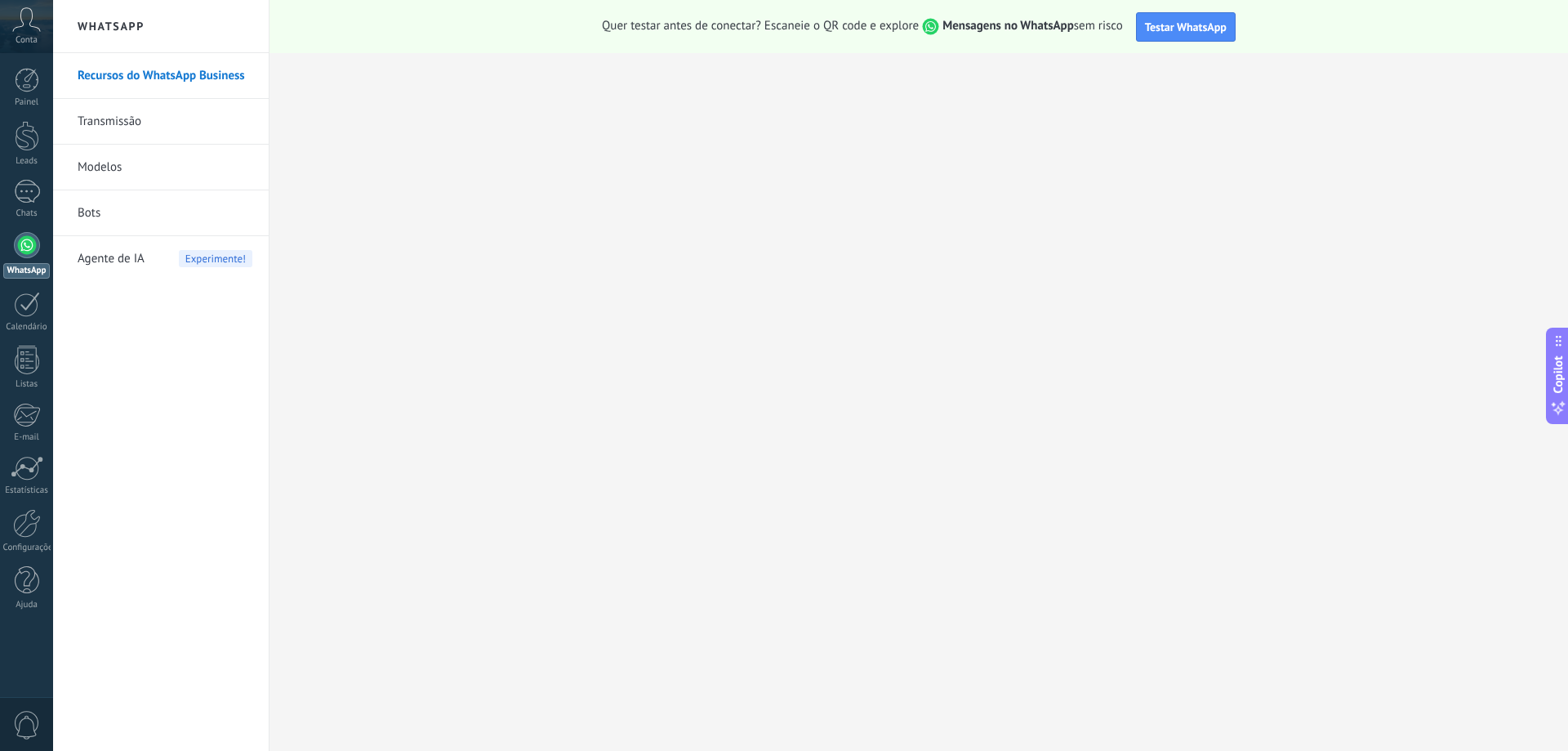
click at [22, 31] on div "Conta" at bounding box center [26, 27] width 53 height 53
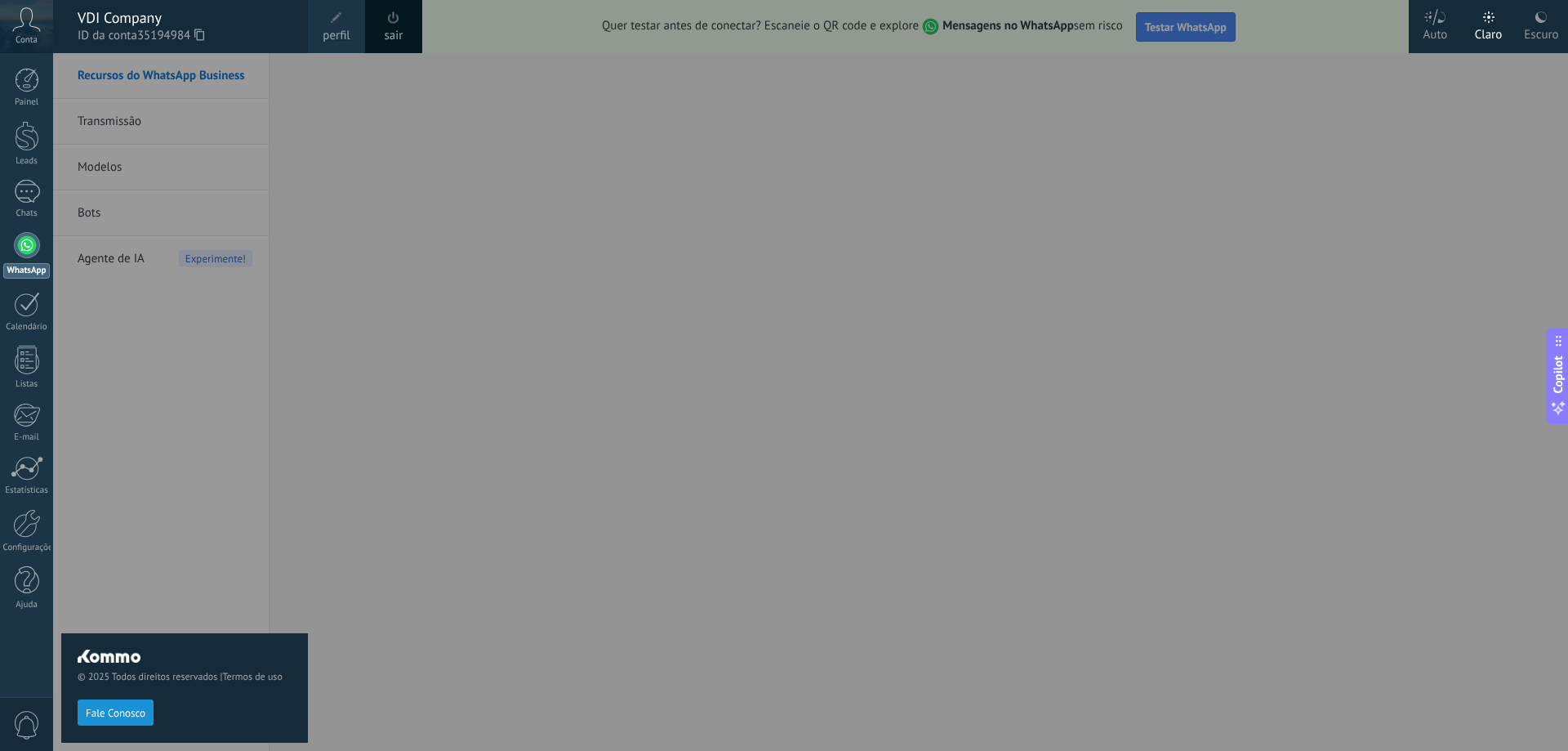
click at [387, 22] on span at bounding box center [393, 18] width 18 height 18
